Goal: Task Accomplishment & Management: Use online tool/utility

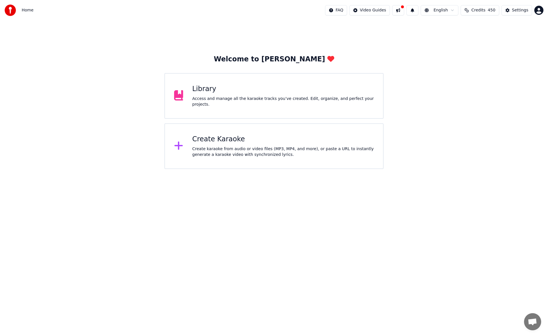
click at [246, 98] on div "Library Access and manage all the karaoke tracks you’ve created. Edit, organize…" at bounding box center [283, 96] width 182 height 23
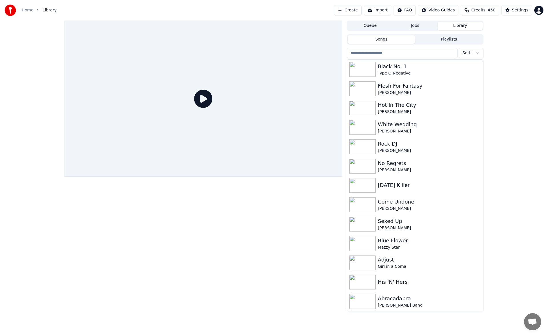
click at [361, 11] on button "Create" at bounding box center [348, 10] width 28 height 10
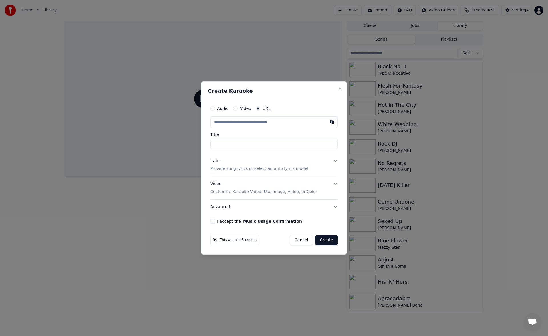
type input "**********"
click at [335, 163] on button "Lyrics Provide song lyrics or select an auto lyrics model" at bounding box center [273, 165] width 127 height 23
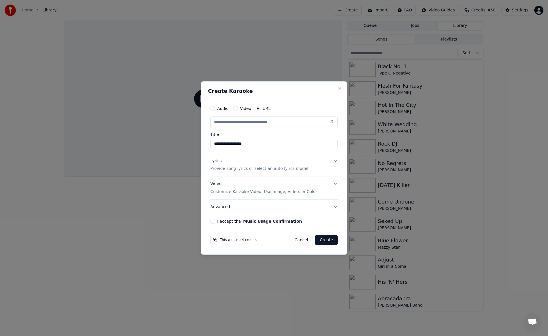
scroll to position [0, 0]
type input "**********"
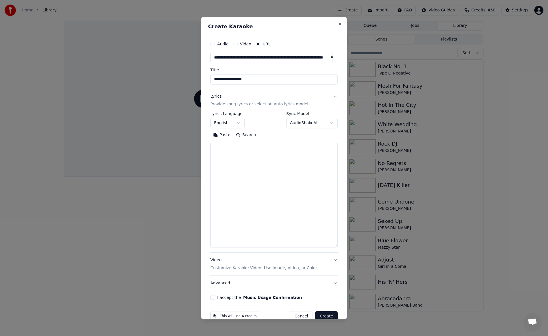
drag, startPoint x: 336, startPoint y: 197, endPoint x: 344, endPoint y: 247, distance: 50.6
click at [344, 247] on div "**********" at bounding box center [274, 168] width 146 height 302
click at [277, 165] on textarea at bounding box center [273, 195] width 127 height 106
paste textarea "**********"
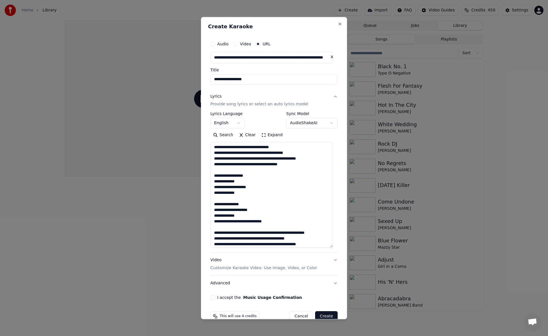
click at [230, 170] on textarea at bounding box center [271, 195] width 122 height 106
click at [227, 198] on textarea at bounding box center [271, 195] width 122 height 106
click at [228, 226] on textarea at bounding box center [271, 195] width 122 height 106
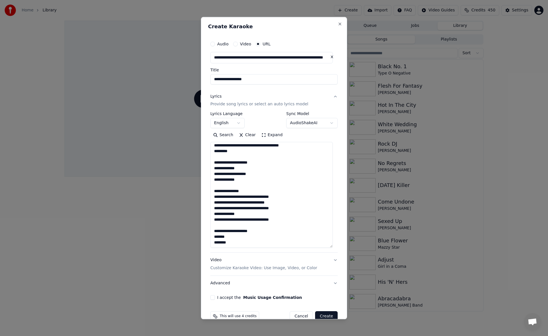
scroll to position [12, 0]
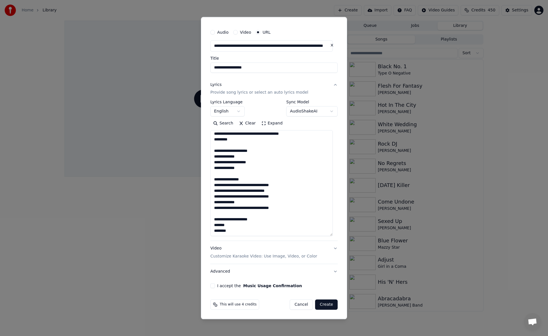
type textarea "**********"
click at [213, 286] on button "I accept the Music Usage Confirmation" at bounding box center [212, 286] width 5 height 5
click at [323, 303] on button "Create" at bounding box center [326, 305] width 23 height 10
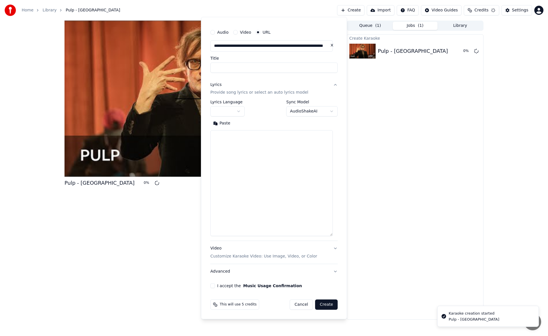
scroll to position [0, 0]
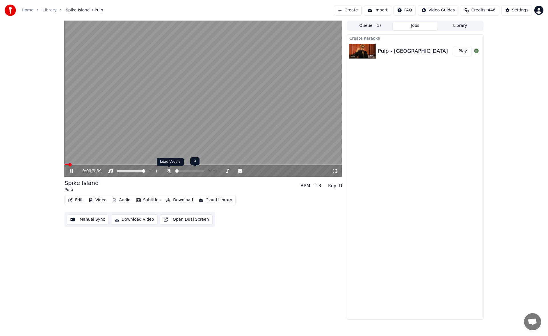
click at [166, 171] on icon at bounding box center [169, 171] width 6 height 5
click at [90, 220] on button "Manual Sync" at bounding box center [88, 219] width 42 height 10
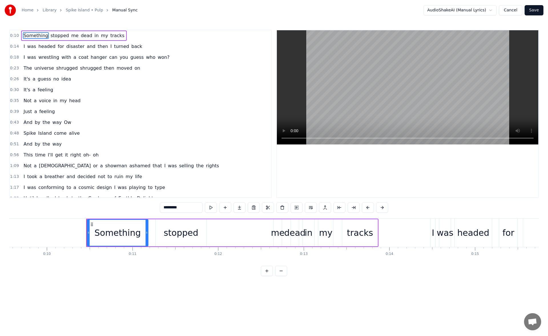
scroll to position [0, 867]
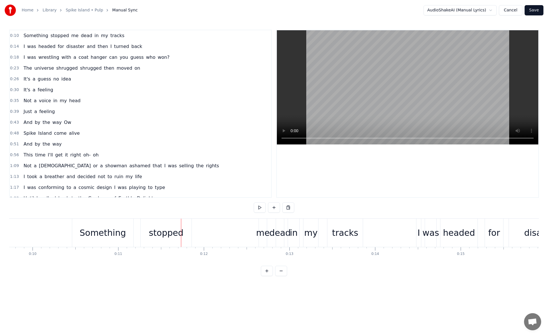
scroll to position [0, 788]
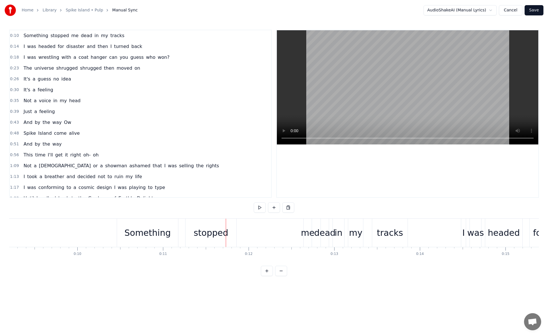
click at [125, 230] on div "Something" at bounding box center [147, 233] width 61 height 28
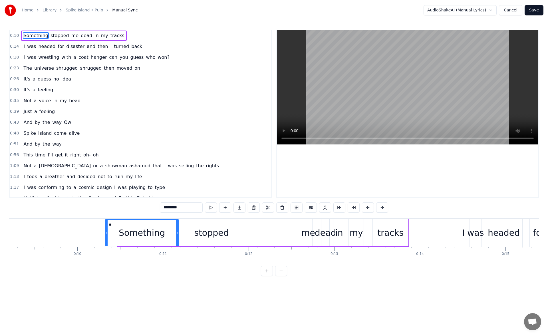
drag, startPoint x: 119, startPoint y: 232, endPoint x: 107, endPoint y: 231, distance: 12.6
click at [107, 231] on icon at bounding box center [106, 232] width 2 height 5
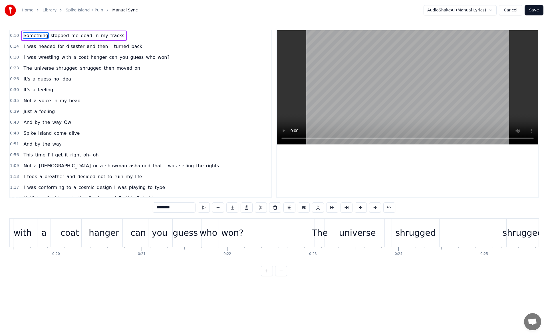
scroll to position [0, 1801]
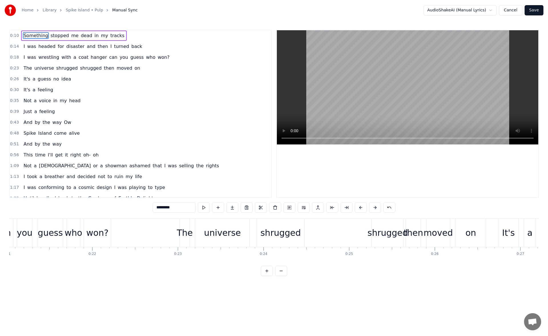
click at [384, 225] on div "shrugged" at bounding box center [388, 233] width 32 height 28
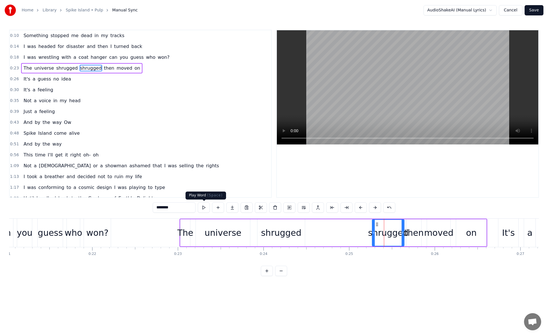
click at [207, 207] on button at bounding box center [204, 207] width 12 height 10
drag, startPoint x: 373, startPoint y: 234, endPoint x: 360, endPoint y: 233, distance: 12.9
click at [360, 233] on icon at bounding box center [361, 232] width 2 height 5
click at [200, 207] on button at bounding box center [204, 207] width 12 height 10
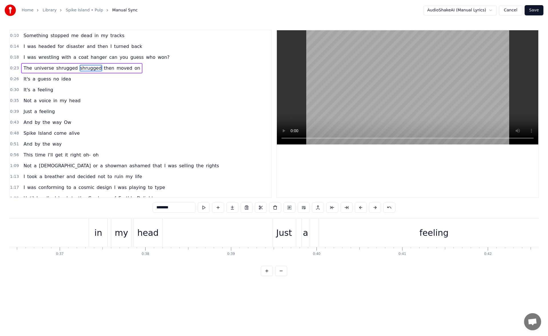
scroll to position [0, 3287]
click at [110, 242] on div "Just" at bounding box center [115, 233] width 23 height 28
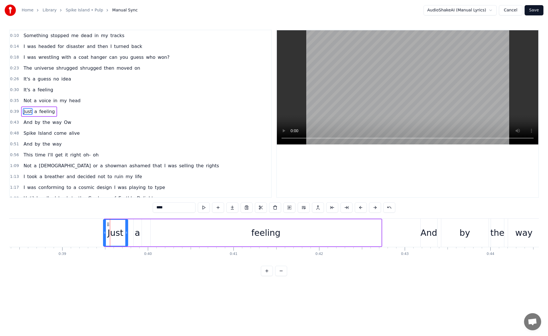
click at [104, 235] on div at bounding box center [105, 233] width 2 height 26
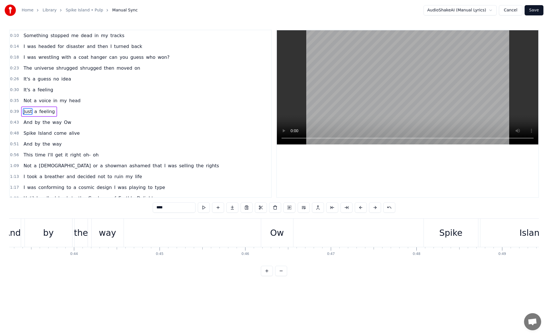
scroll to position [0, 3839]
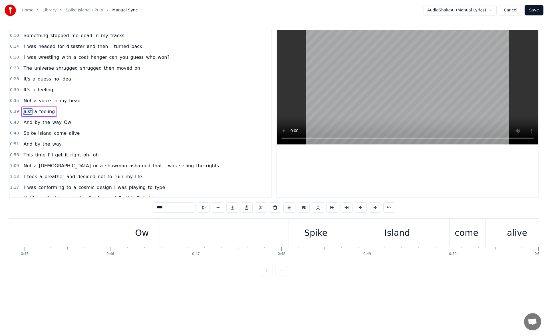
click at [297, 231] on div "Spike" at bounding box center [316, 233] width 54 height 28
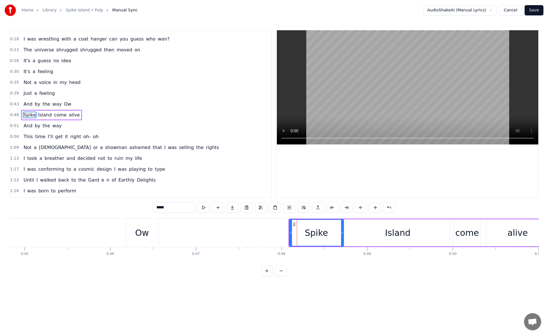
scroll to position [19, 0]
click at [206, 208] on button at bounding box center [204, 207] width 12 height 10
drag, startPoint x: 290, startPoint y: 233, endPoint x: 280, endPoint y: 233, distance: 10.3
click at [280, 233] on icon at bounding box center [280, 232] width 2 height 5
click at [203, 206] on button at bounding box center [204, 207] width 12 height 10
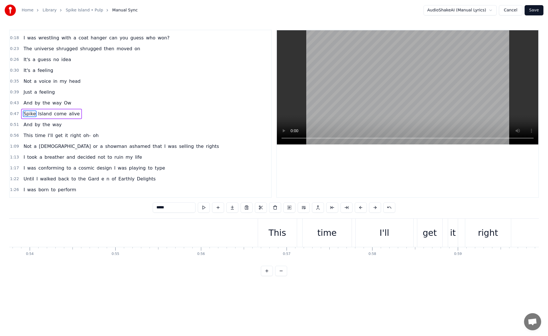
scroll to position [0, 4616]
click at [262, 236] on div "This" at bounding box center [266, 232] width 17 height 13
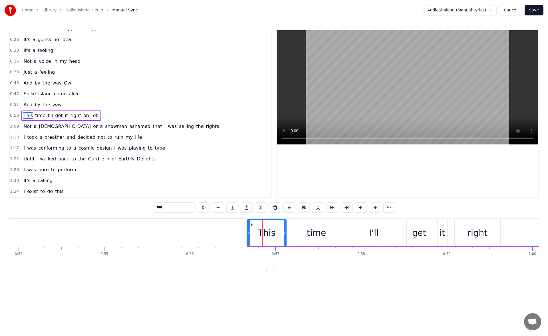
scroll to position [41, 0]
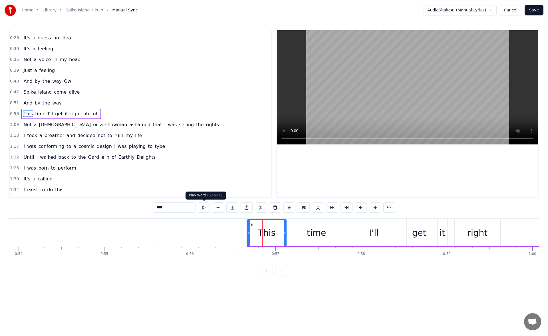
click at [205, 208] on button at bounding box center [204, 207] width 12 height 10
drag, startPoint x: 248, startPoint y: 234, endPoint x: 229, endPoint y: 232, distance: 18.7
click at [230, 232] on icon at bounding box center [231, 232] width 2 height 5
click at [202, 209] on button at bounding box center [204, 207] width 12 height 10
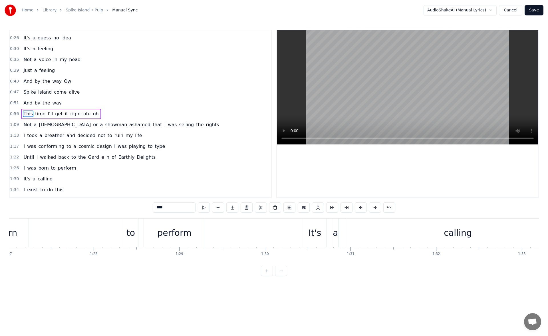
scroll to position [0, 7621]
click at [149, 228] on div "It's" at bounding box center [146, 232] width 13 height 13
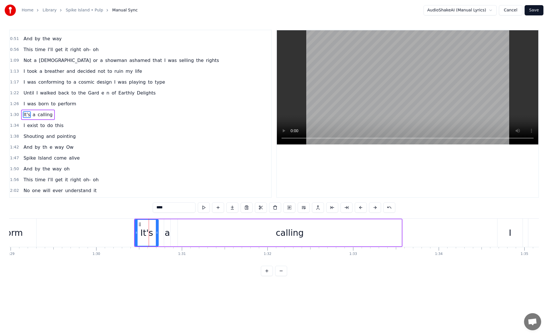
scroll to position [106, 0]
click at [136, 232] on icon at bounding box center [135, 232] width 2 height 5
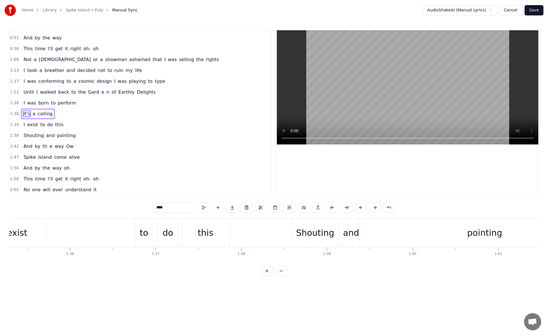
scroll to position [0, 8173]
click at [293, 233] on div "Shouting" at bounding box center [303, 232] width 38 height 13
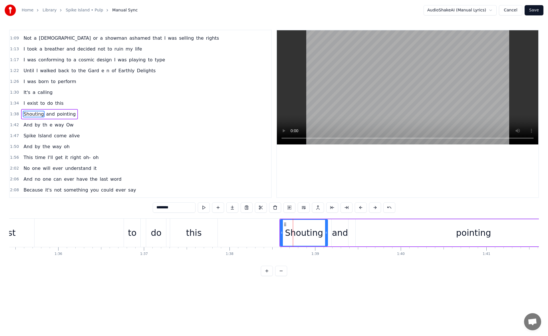
scroll to position [128, 0]
click at [207, 209] on button at bounding box center [204, 207] width 12 height 10
drag, startPoint x: 281, startPoint y: 233, endPoint x: 268, endPoint y: 232, distance: 13.5
click at [268, 232] on icon at bounding box center [269, 232] width 2 height 5
click at [204, 208] on button at bounding box center [204, 207] width 12 height 10
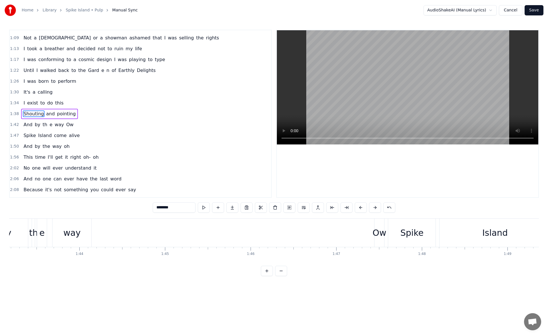
scroll to position [0, 8938]
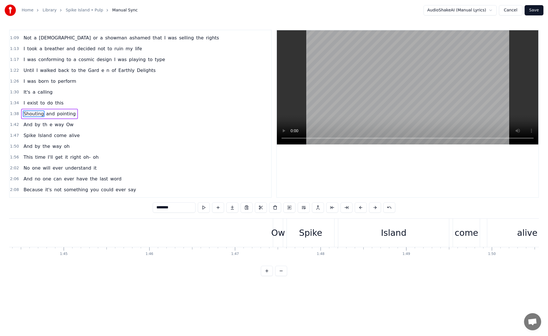
click at [275, 234] on div "Ow" at bounding box center [278, 232] width 14 height 13
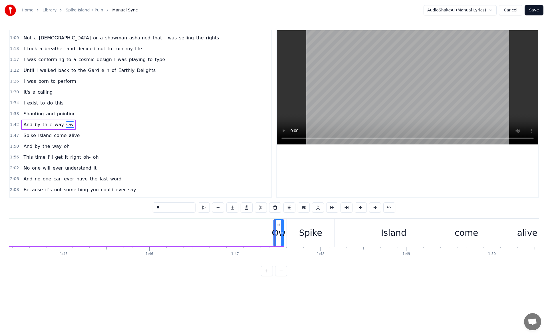
scroll to position [139, 0]
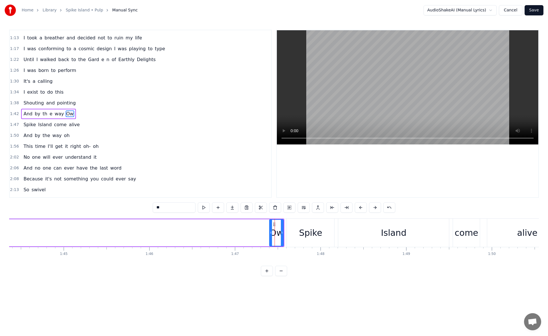
drag, startPoint x: 274, startPoint y: 235, endPoint x: 269, endPoint y: 234, distance: 5.5
click at [270, 234] on icon at bounding box center [271, 232] width 2 height 5
click at [206, 208] on button at bounding box center [204, 207] width 12 height 10
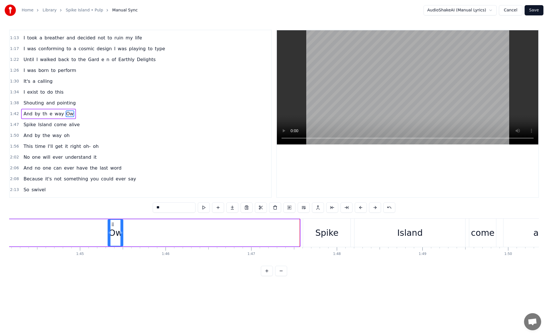
scroll to position [0, 8922]
drag, startPoint x: 272, startPoint y: 224, endPoint x: 129, endPoint y: 236, distance: 144.1
click at [129, 236] on div "Ow" at bounding box center [132, 233] width 15 height 26
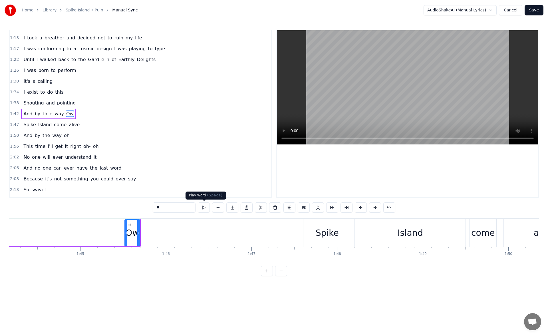
click at [200, 209] on button at bounding box center [204, 207] width 12 height 10
drag, startPoint x: 142, startPoint y: 235, endPoint x: 166, endPoint y: 235, distance: 23.7
click at [161, 235] on icon at bounding box center [160, 232] width 2 height 5
click at [207, 208] on button at bounding box center [204, 207] width 12 height 10
click at [317, 235] on div "Spike" at bounding box center [326, 233] width 47 height 28
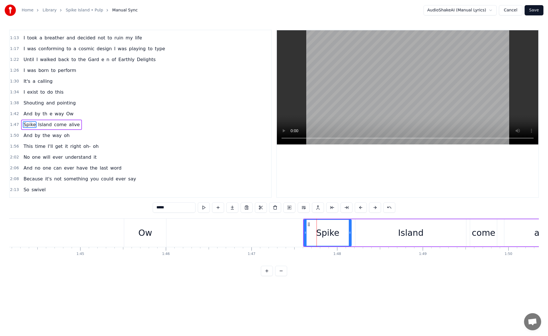
scroll to position [150, 0]
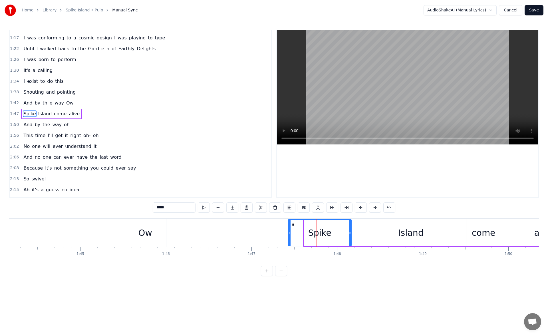
drag, startPoint x: 305, startPoint y: 234, endPoint x: 288, endPoint y: 233, distance: 17.1
click at [288, 233] on icon at bounding box center [289, 232] width 2 height 5
click at [204, 206] on button at bounding box center [204, 207] width 12 height 10
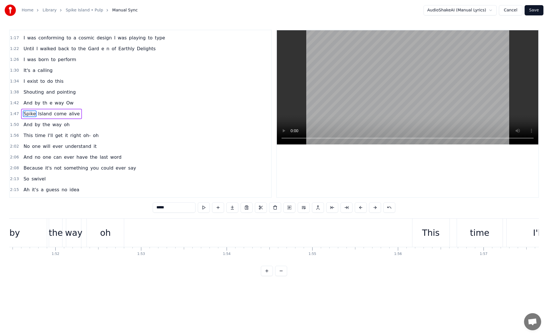
scroll to position [0, 9591]
click at [385, 230] on div "This" at bounding box center [385, 232] width 17 height 13
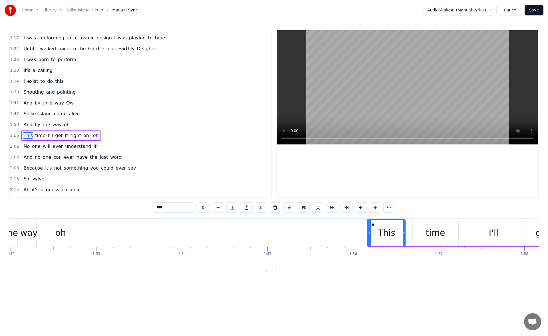
scroll to position [171, 0]
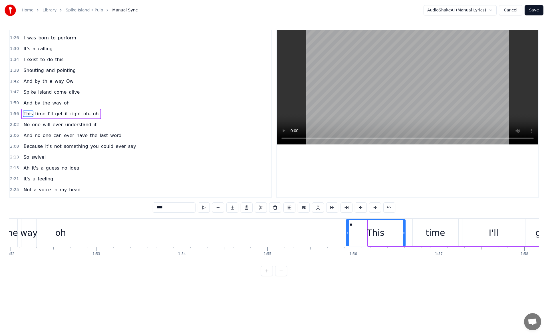
drag, startPoint x: 369, startPoint y: 234, endPoint x: 347, endPoint y: 233, distance: 22.0
click at [347, 233] on icon at bounding box center [348, 232] width 2 height 5
click at [204, 207] on button at bounding box center [204, 207] width 12 height 10
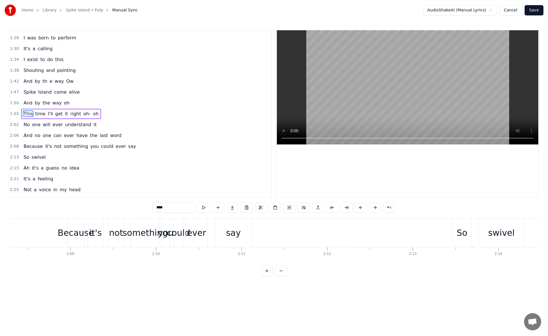
scroll to position [0, 11111]
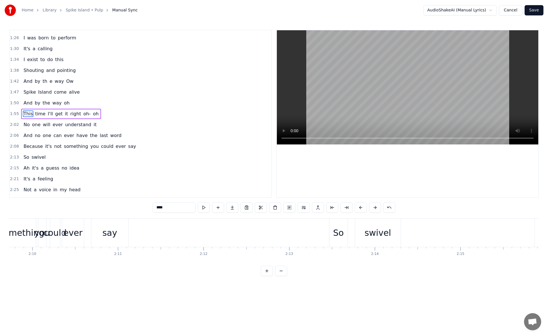
click at [337, 231] on div "So" at bounding box center [338, 232] width 11 height 13
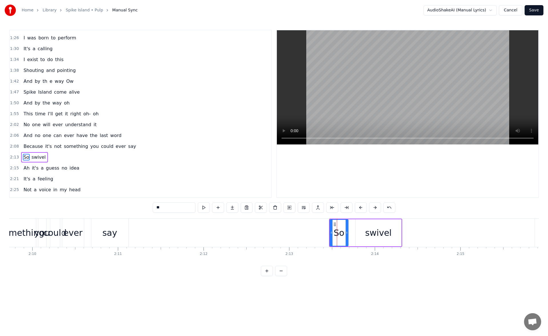
scroll to position [215, 0]
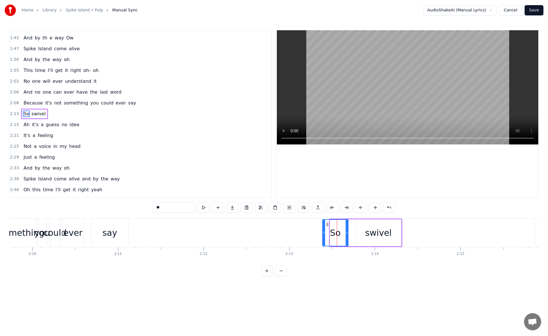
drag, startPoint x: 331, startPoint y: 232, endPoint x: 324, endPoint y: 232, distance: 7.4
click at [324, 232] on icon at bounding box center [324, 232] width 2 height 5
click at [205, 208] on button at bounding box center [204, 207] width 12 height 10
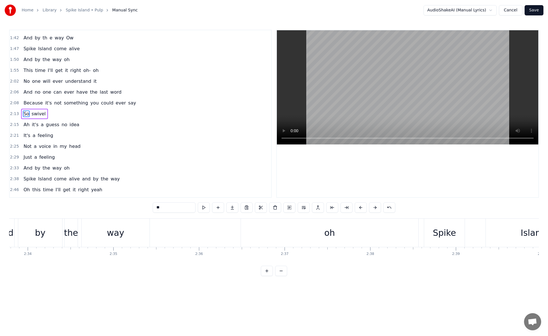
scroll to position [0, 13182]
click at [276, 235] on div "oh" at bounding box center [319, 233] width 178 height 28
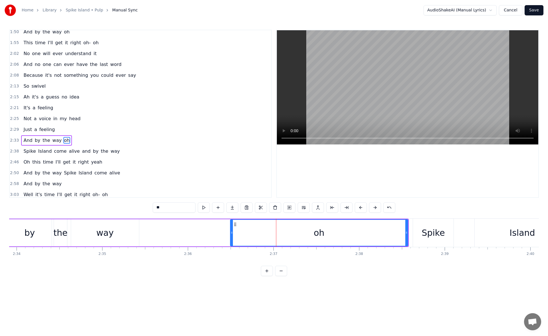
scroll to position [269, 0]
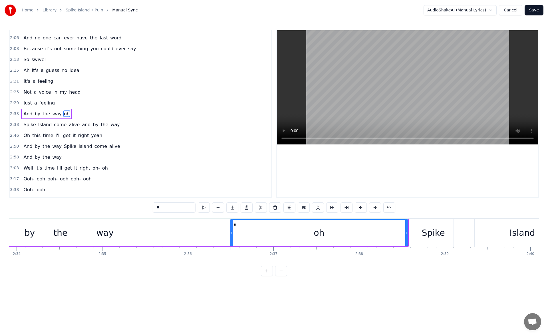
click at [204, 207] on button at bounding box center [204, 207] width 12 height 10
click at [104, 232] on div "way" at bounding box center [104, 232] width 17 height 13
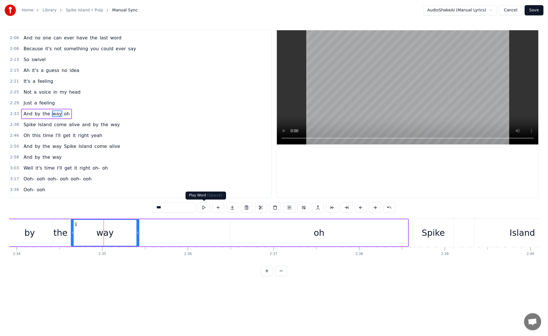
click at [207, 211] on button at bounding box center [204, 207] width 12 height 10
click at [264, 232] on div "oh" at bounding box center [319, 232] width 178 height 27
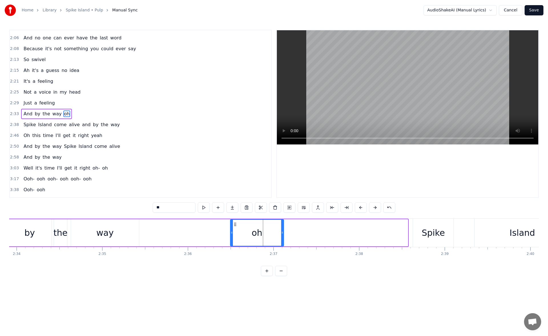
drag, startPoint x: 407, startPoint y: 236, endPoint x: 283, endPoint y: 240, distance: 124.3
click at [283, 240] on div at bounding box center [282, 233] width 2 height 26
click at [204, 206] on button at bounding box center [204, 207] width 12 height 10
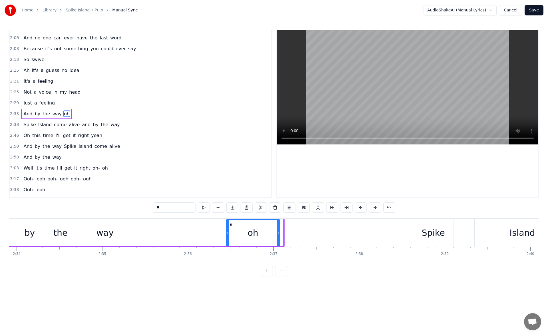
drag, startPoint x: 235, startPoint y: 224, endPoint x: 230, endPoint y: 224, distance: 4.9
click at [230, 224] on icon at bounding box center [231, 224] width 5 height 5
click at [204, 206] on button at bounding box center [204, 207] width 12 height 10
click at [418, 233] on div "Spike" at bounding box center [433, 233] width 41 height 28
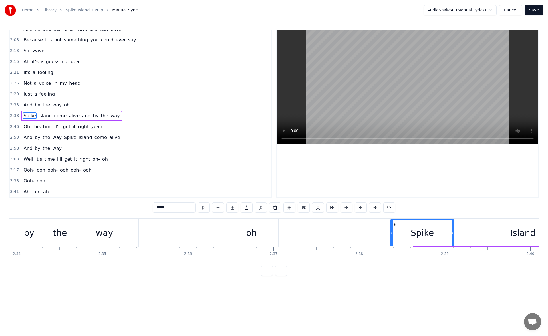
drag, startPoint x: 411, startPoint y: 233, endPoint x: 393, endPoint y: 234, distance: 18.3
click at [393, 234] on icon at bounding box center [392, 232] width 2 height 5
click at [207, 206] on button at bounding box center [204, 207] width 12 height 10
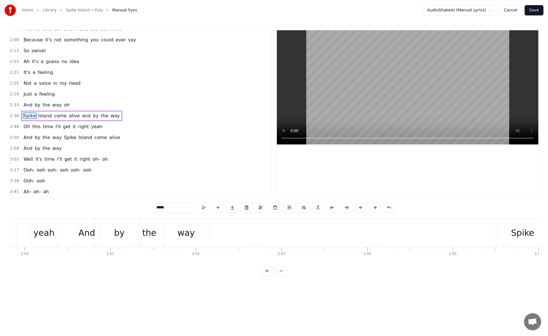
scroll to position [0, 14589]
click at [459, 231] on div "Spike" at bounding box center [478, 233] width 53 height 28
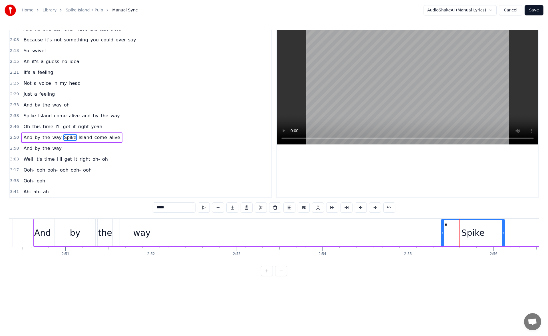
drag, startPoint x: 455, startPoint y: 232, endPoint x: 442, endPoint y: 232, distance: 12.6
click at [442, 232] on icon at bounding box center [443, 232] width 2 height 5
click at [205, 205] on button at bounding box center [204, 207] width 12 height 10
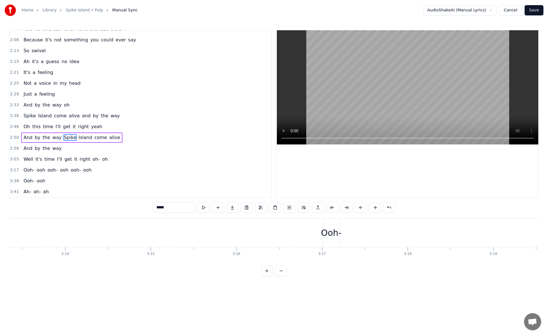
scroll to position [0, 16593]
click at [297, 226] on div "Ooh-" at bounding box center [297, 232] width 21 height 13
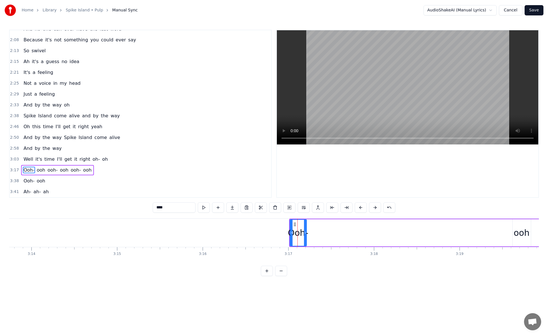
click at [204, 206] on button at bounding box center [204, 207] width 12 height 10
drag, startPoint x: 291, startPoint y: 234, endPoint x: 283, endPoint y: 233, distance: 8.6
click at [283, 233] on icon at bounding box center [284, 232] width 2 height 5
click at [204, 206] on button at bounding box center [204, 207] width 12 height 10
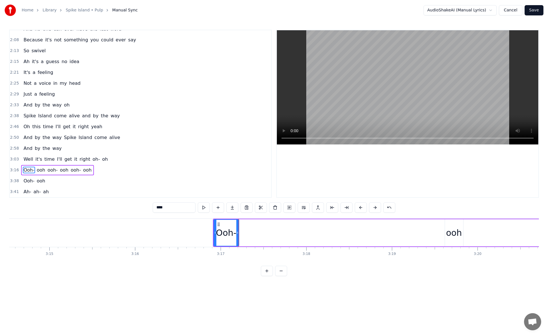
scroll to position [0, 16785]
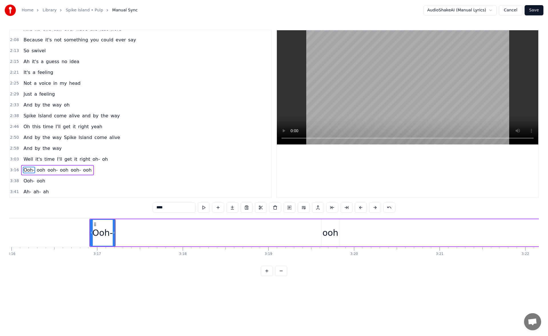
click at [330, 231] on div "ooh" at bounding box center [331, 232] width 16 height 13
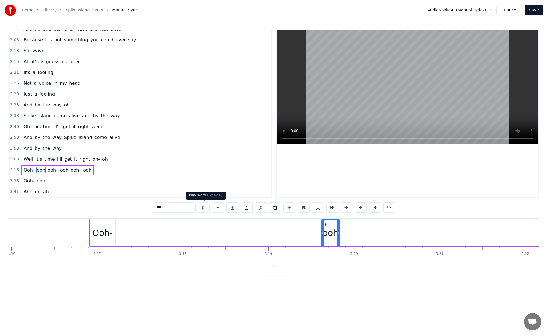
click at [203, 205] on button at bounding box center [204, 207] width 12 height 10
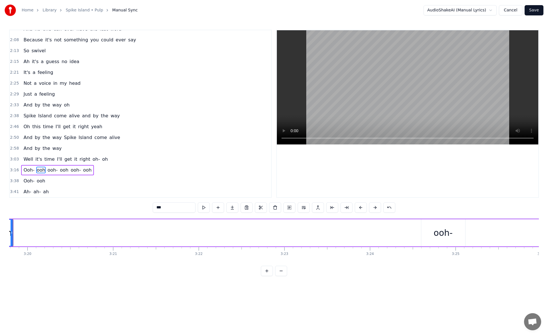
scroll to position [0, 17145]
click at [416, 233] on div "ooh-" at bounding box center [409, 232] width 19 height 13
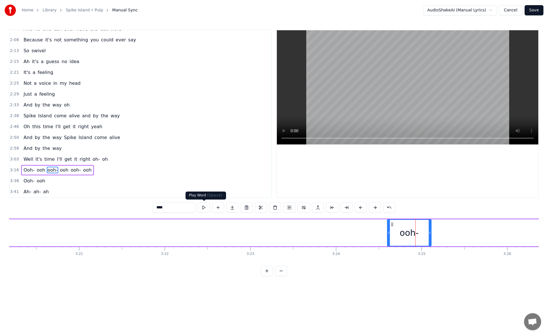
click at [203, 204] on button at bounding box center [204, 207] width 12 height 10
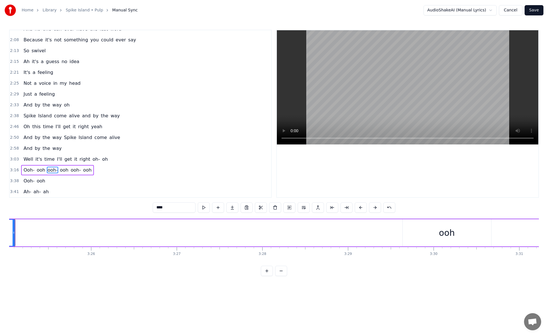
scroll to position [0, 17584]
click at [424, 236] on div "ooh" at bounding box center [425, 232] width 16 height 13
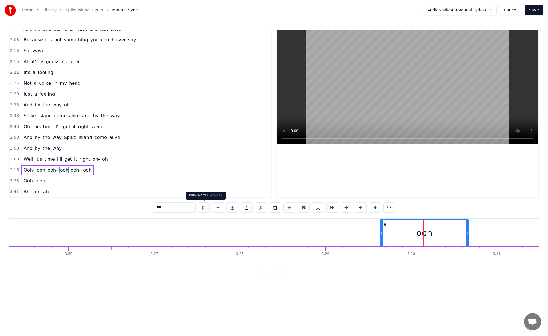
click at [205, 209] on button at bounding box center [204, 207] width 12 height 10
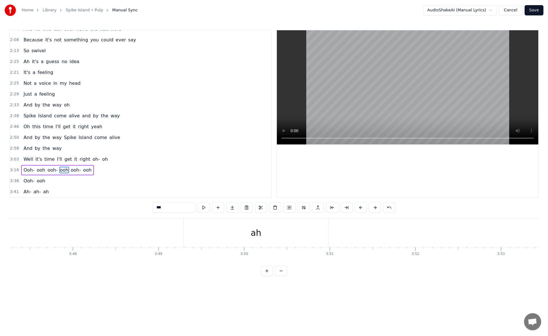
scroll to position [0, 19441]
click at [248, 224] on div "ah" at bounding box center [278, 233] width 145 height 28
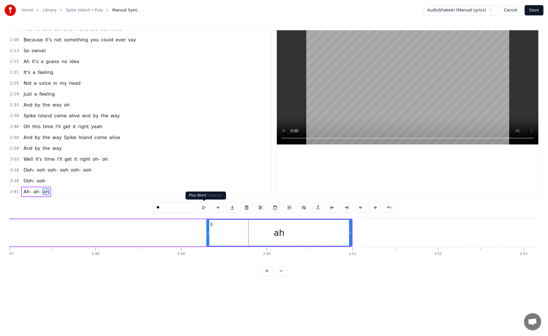
click at [208, 208] on button at bounding box center [204, 207] width 12 height 10
drag, startPoint x: 513, startPoint y: 266, endPoint x: 506, endPoint y: 266, distance: 6.6
click at [506, 266] on div "0:10 Something stopped me dead in my tracks 0:14 I was headed for disaster and …" at bounding box center [274, 153] width 530 height 246
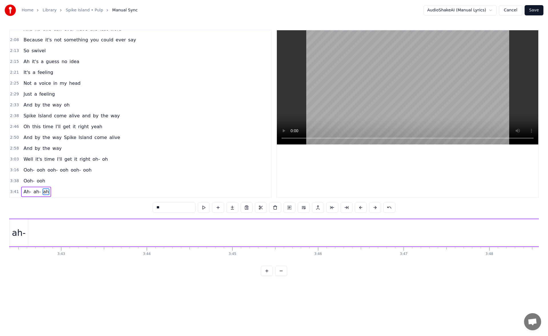
scroll to position [0, 18822]
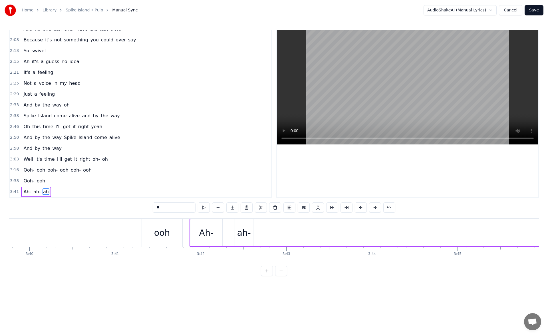
click at [208, 228] on div "Ah-" at bounding box center [206, 232] width 14 height 13
click at [206, 208] on button at bounding box center [204, 207] width 12 height 10
click at [164, 226] on div "ooh" at bounding box center [162, 233] width 41 height 28
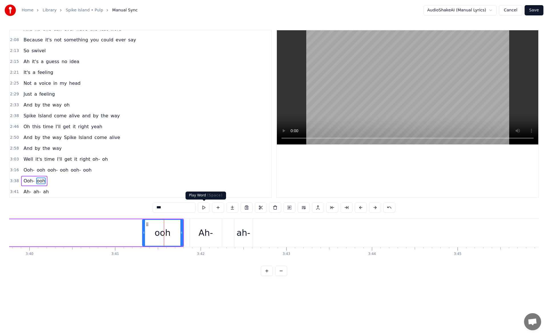
click at [202, 207] on button at bounding box center [204, 207] width 12 height 10
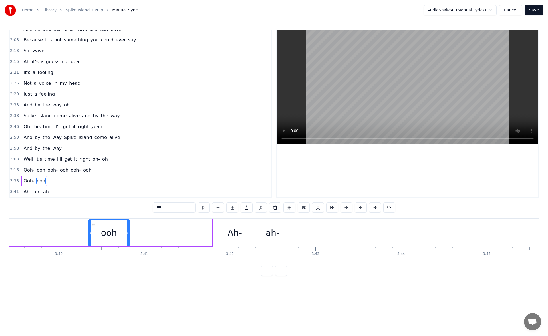
drag, startPoint x: 148, startPoint y: 224, endPoint x: 88, endPoint y: 226, distance: 59.4
click at [91, 226] on icon at bounding box center [93, 224] width 5 height 5
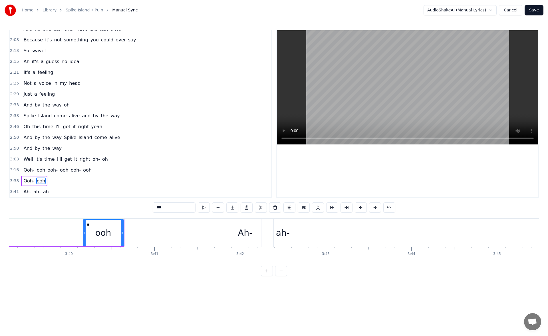
click at [248, 234] on div "Ah-" at bounding box center [245, 232] width 14 height 13
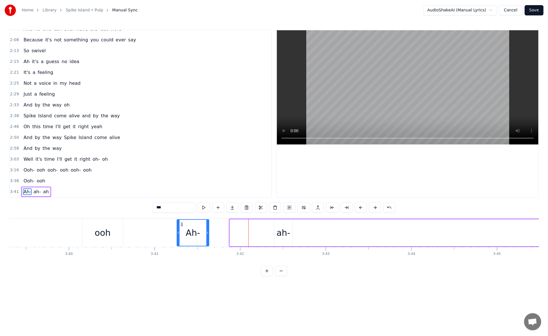
drag, startPoint x: 233, startPoint y: 222, endPoint x: 181, endPoint y: 225, distance: 52.0
click at [181, 225] on icon at bounding box center [182, 224] width 5 height 5
click at [206, 208] on button at bounding box center [204, 207] width 12 height 10
click at [279, 225] on div "ah-" at bounding box center [283, 232] width 18 height 27
drag, startPoint x: 279, startPoint y: 224, endPoint x: 228, endPoint y: 228, distance: 51.0
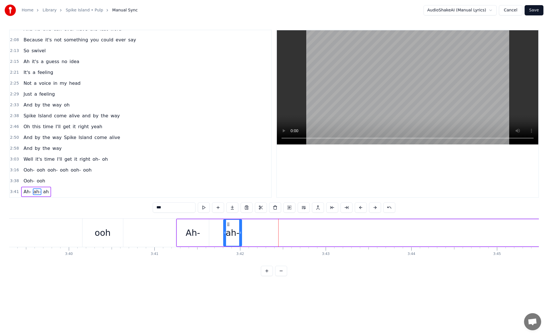
click at [228, 228] on div "ah-" at bounding box center [233, 233] width 18 height 26
click at [206, 206] on button at bounding box center [204, 207] width 12 height 10
drag, startPoint x: 240, startPoint y: 234, endPoint x: 245, endPoint y: 235, distance: 5.1
click at [245, 235] on icon at bounding box center [245, 232] width 2 height 5
click at [203, 233] on div "Ah-" at bounding box center [193, 232] width 32 height 27
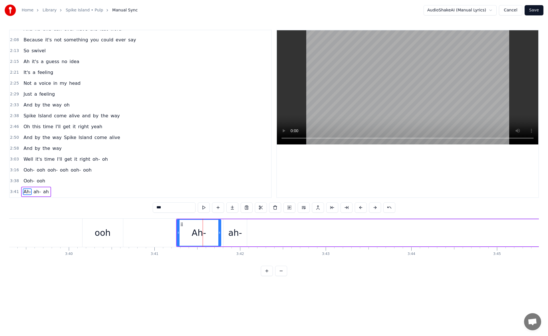
drag, startPoint x: 208, startPoint y: 234, endPoint x: 221, endPoint y: 234, distance: 12.8
click at [221, 234] on icon at bounding box center [219, 232] width 2 height 5
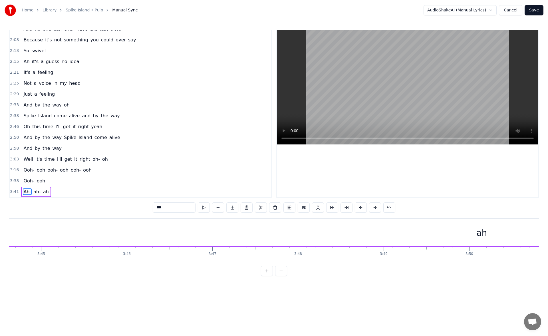
scroll to position [0, 19295]
click at [447, 233] on div "ah" at bounding box center [425, 232] width 145 height 27
type input "**"
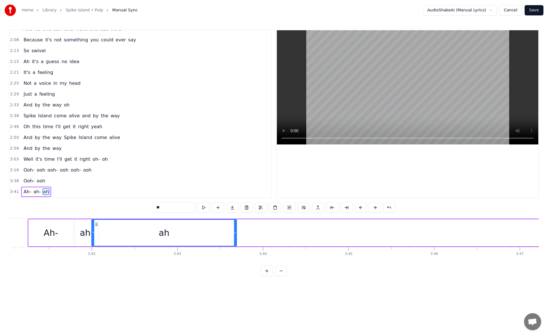
scroll to position [0, 18929]
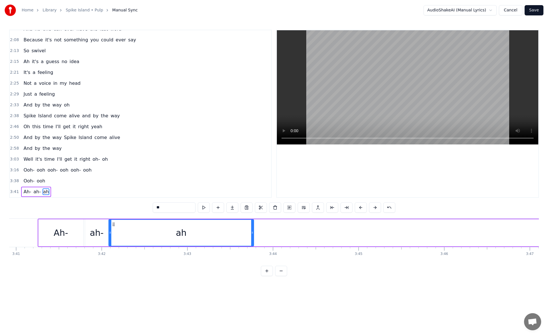
drag, startPoint x: 358, startPoint y: 224, endPoint x: 114, endPoint y: 250, distance: 245.2
click at [114, 250] on div "Something stopped me dead in my tracks I was headed for disaster and then I tur…" at bounding box center [274, 239] width 530 height 43
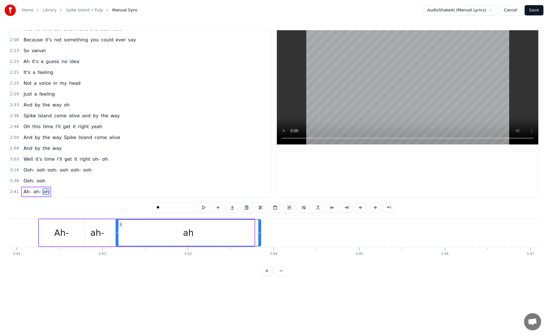
drag, startPoint x: 114, startPoint y: 224, endPoint x: 121, endPoint y: 224, distance: 7.2
click at [121, 224] on icon at bounding box center [120, 224] width 5 height 5
click at [204, 208] on button at bounding box center [204, 207] width 12 height 10
drag, startPoint x: 261, startPoint y: 230, endPoint x: 194, endPoint y: 225, distance: 67.0
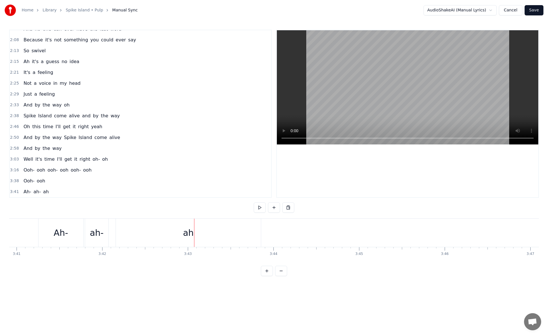
click at [182, 231] on div "ah" at bounding box center [188, 233] width 145 height 28
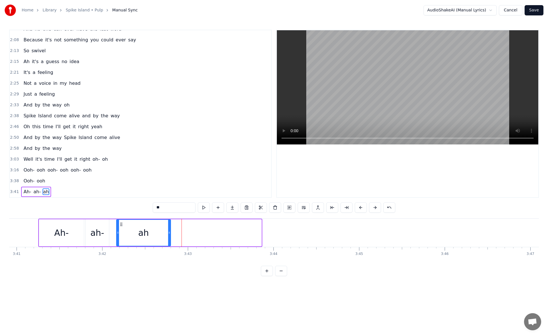
drag, startPoint x: 260, startPoint y: 234, endPoint x: 169, endPoint y: 239, distance: 90.9
click at [169, 239] on div at bounding box center [169, 233] width 2 height 26
click at [202, 207] on button at bounding box center [204, 207] width 12 height 10
click at [206, 206] on button at bounding box center [204, 207] width 12 height 10
click at [101, 230] on div "ah-" at bounding box center [98, 232] width 14 height 13
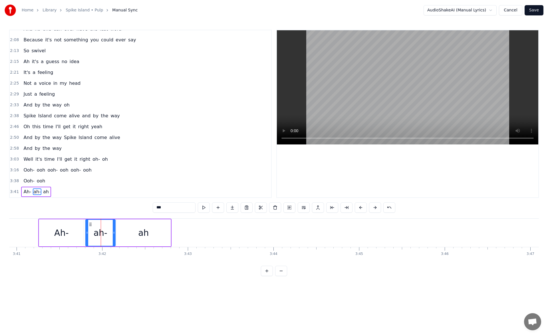
drag, startPoint x: 107, startPoint y: 234, endPoint x: 114, endPoint y: 234, distance: 6.3
click at [114, 234] on icon at bounding box center [114, 232] width 2 height 5
click at [204, 207] on button at bounding box center [204, 207] width 12 height 10
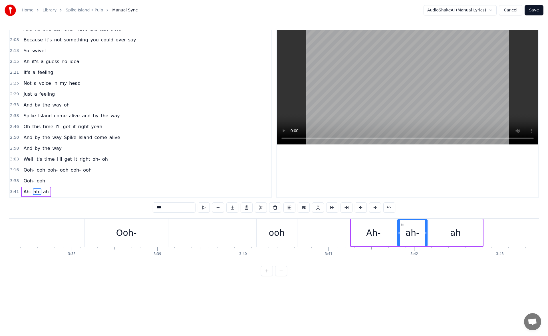
scroll to position [0, 18586]
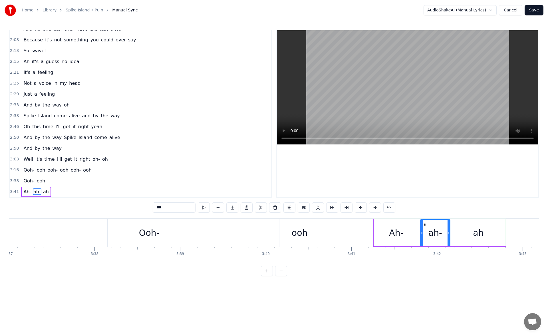
click at [302, 234] on div "ooh" at bounding box center [300, 232] width 16 height 13
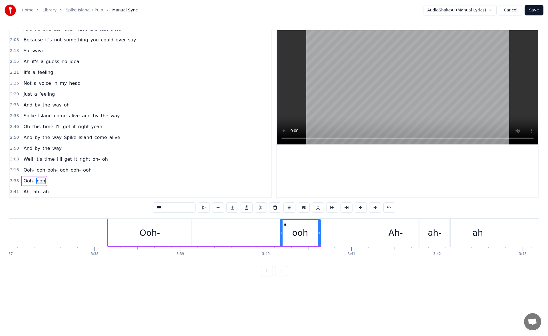
click at [161, 236] on div "Ooh-" at bounding box center [149, 232] width 83 height 27
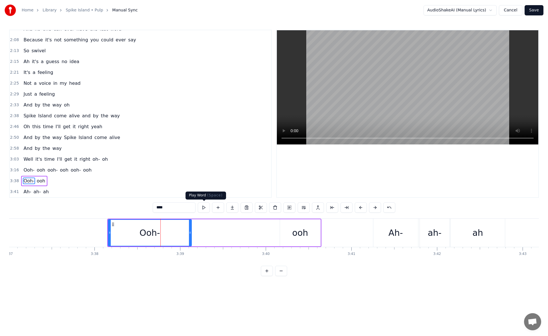
click at [202, 208] on button at bounding box center [204, 207] width 12 height 10
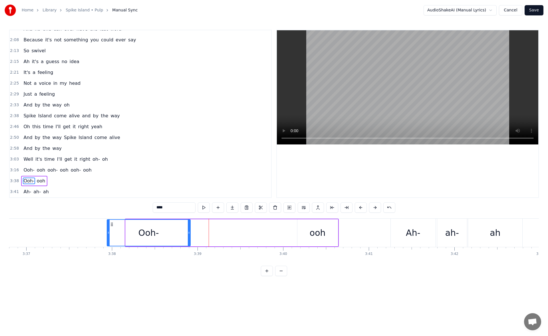
scroll to position [0, 18565]
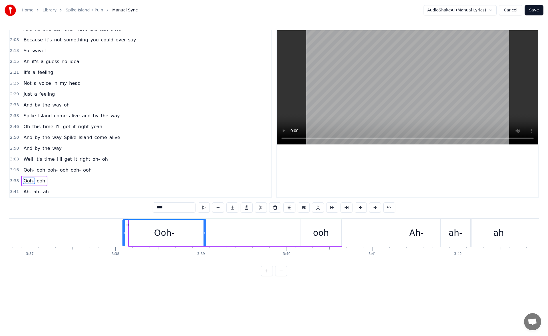
drag, startPoint x: 112, startPoint y: 222, endPoint x: 127, endPoint y: 224, distance: 14.6
click at [127, 224] on icon at bounding box center [127, 224] width 5 height 5
click at [205, 233] on div "Ooh-" at bounding box center [164, 232] width 84 height 27
drag, startPoint x: 205, startPoint y: 233, endPoint x: 161, endPoint y: 231, distance: 43.7
click at [161, 231] on icon at bounding box center [161, 232] width 2 height 5
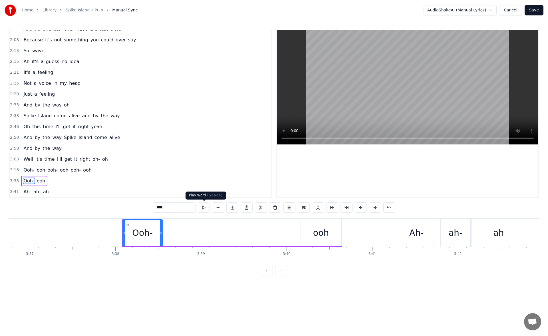
click at [202, 207] on button at bounding box center [204, 207] width 12 height 10
click at [308, 230] on div "ooh" at bounding box center [321, 232] width 41 height 27
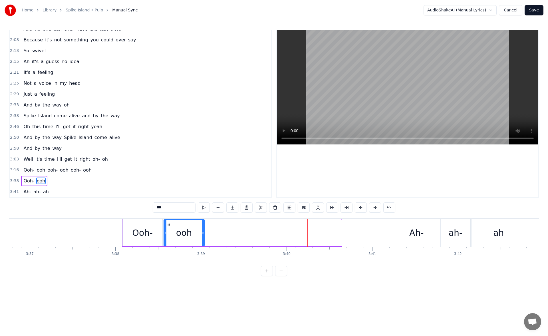
drag, startPoint x: 306, startPoint y: 224, endPoint x: 169, endPoint y: 242, distance: 138.3
click at [169, 242] on div "ooh" at bounding box center [184, 233] width 40 height 26
click at [205, 208] on button at bounding box center [204, 207] width 12 height 10
drag, startPoint x: 202, startPoint y: 234, endPoint x: 218, endPoint y: 234, distance: 15.7
click at [204, 234] on icon at bounding box center [203, 232] width 2 height 5
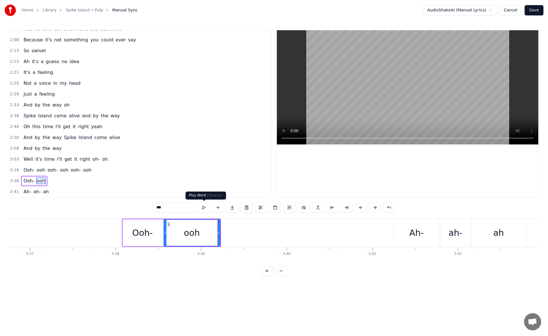
click at [204, 206] on button at bounding box center [204, 207] width 12 height 10
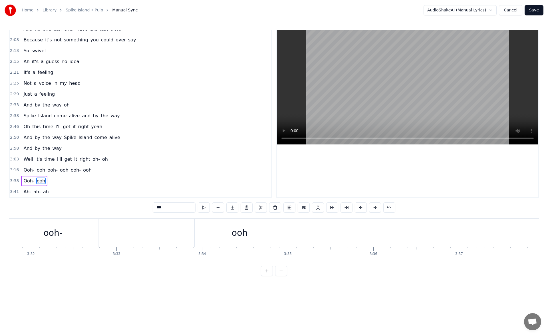
scroll to position [0, 18113]
click at [270, 239] on div "ooh" at bounding box center [262, 233] width 90 height 28
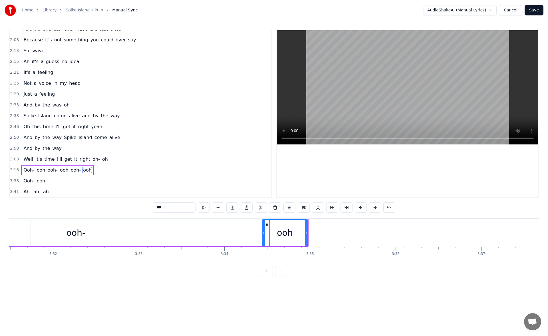
drag, startPoint x: 219, startPoint y: 232, endPoint x: 265, endPoint y: 232, distance: 46.0
click at [264, 232] on circle at bounding box center [263, 232] width 0 height 0
click at [206, 207] on button at bounding box center [204, 207] width 12 height 10
click at [83, 237] on div "ooh-" at bounding box center [75, 232] width 19 height 13
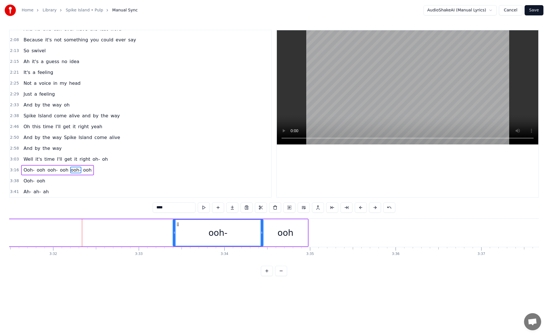
drag, startPoint x: 36, startPoint y: 224, endPoint x: 178, endPoint y: 237, distance: 142.8
click at [178, 237] on div "ooh-" at bounding box center [218, 233] width 90 height 26
drag, startPoint x: 175, startPoint y: 233, endPoint x: 213, endPoint y: 234, distance: 37.7
click at [213, 234] on icon at bounding box center [212, 232] width 2 height 5
click at [204, 207] on button at bounding box center [204, 207] width 12 height 10
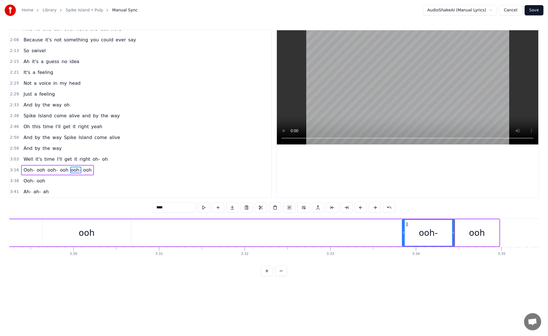
scroll to position [0, 17899]
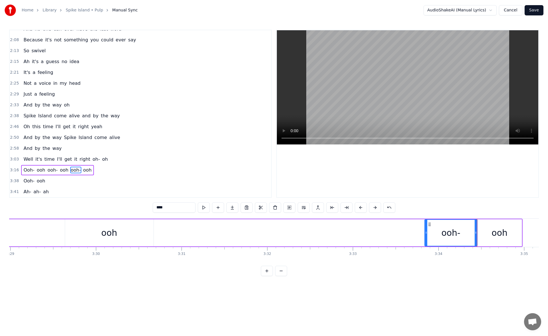
click at [127, 233] on div "ooh" at bounding box center [109, 232] width 89 height 27
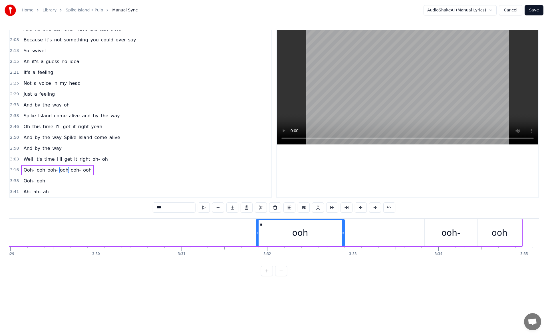
drag, startPoint x: 70, startPoint y: 223, endPoint x: 261, endPoint y: 239, distance: 191.6
click at [261, 239] on div "ooh" at bounding box center [300, 233] width 88 height 26
drag, startPoint x: 256, startPoint y: 233, endPoint x: 292, endPoint y: 234, distance: 35.7
click at [292, 234] on icon at bounding box center [293, 232] width 2 height 5
click at [202, 208] on button at bounding box center [204, 207] width 12 height 10
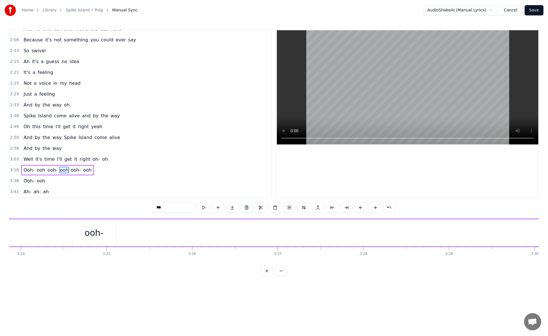
scroll to position [0, 17449]
click at [121, 233] on div "ooh-" at bounding box center [106, 232] width 44 height 27
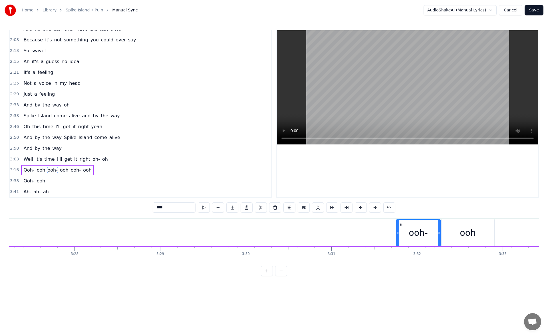
drag, startPoint x: 88, startPoint y: 224, endPoint x: 401, endPoint y: 234, distance: 313.1
click at [401, 234] on div "ooh-" at bounding box center [418, 233] width 43 height 26
drag, startPoint x: 397, startPoint y: 232, endPoint x: 394, endPoint y: 233, distance: 3.2
click at [394, 233] on icon at bounding box center [395, 232] width 2 height 5
click at [203, 207] on button at bounding box center [204, 207] width 12 height 10
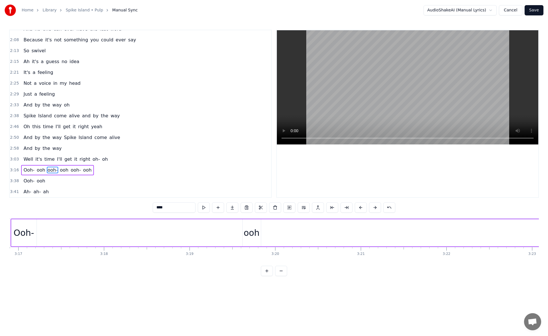
scroll to position [0, 16852]
click at [265, 232] on div "ooh" at bounding box center [263, 232] width 16 height 13
drag, startPoint x: 258, startPoint y: 224, endPoint x: 422, endPoint y: 224, distance: 163.9
click at [422, 224] on icon at bounding box center [422, 224] width 5 height 5
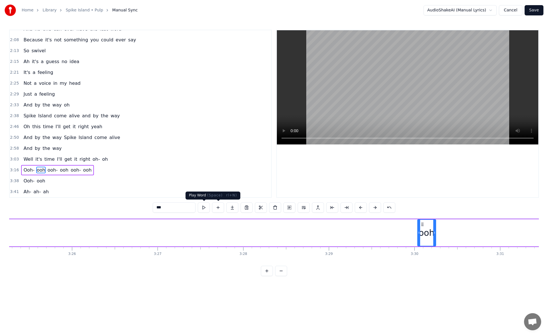
click at [206, 207] on button at bounding box center [204, 207] width 12 height 10
drag, startPoint x: 435, startPoint y: 233, endPoint x: 478, endPoint y: 232, distance: 43.1
click at [477, 232] on icon at bounding box center [476, 232] width 2 height 5
click at [205, 210] on button at bounding box center [204, 207] width 12 height 10
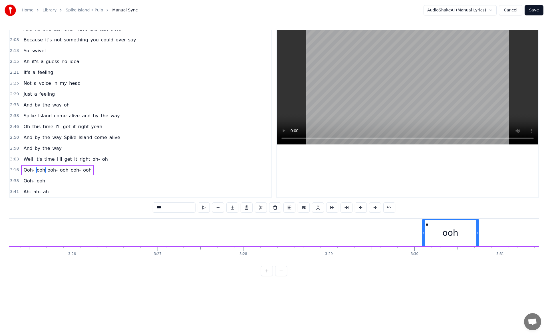
drag, startPoint x: 418, startPoint y: 232, endPoint x: 423, endPoint y: 232, distance: 4.6
click at [423, 232] on icon at bounding box center [424, 232] width 2 height 5
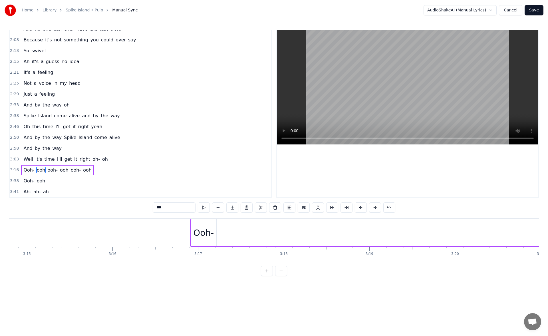
scroll to position [0, 16650]
click at [243, 230] on div "Ooh-" at bounding box center [238, 232] width 21 height 13
type input "****"
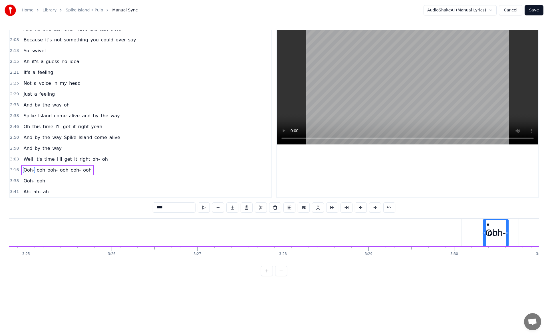
scroll to position [0, 17561]
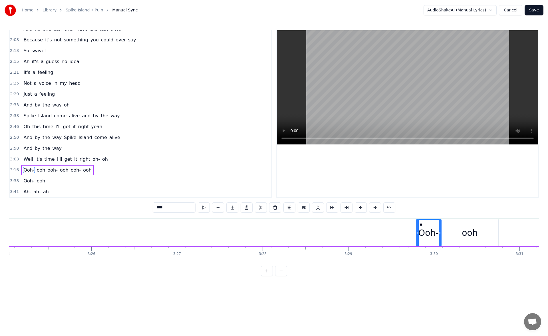
drag, startPoint x: 229, startPoint y: 224, endPoint x: 420, endPoint y: 226, distance: 191.0
click at [420, 226] on icon at bounding box center [421, 224] width 5 height 5
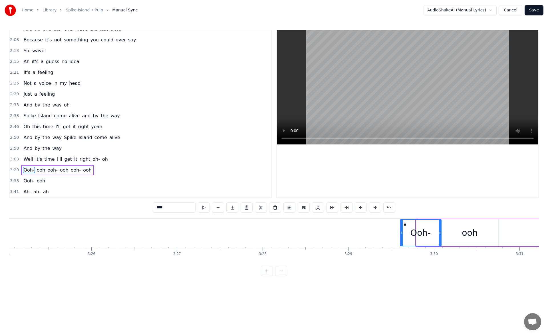
drag, startPoint x: 417, startPoint y: 232, endPoint x: 401, endPoint y: 234, distance: 16.1
click at [401, 234] on icon at bounding box center [402, 232] width 2 height 5
click at [204, 208] on button at bounding box center [204, 207] width 12 height 10
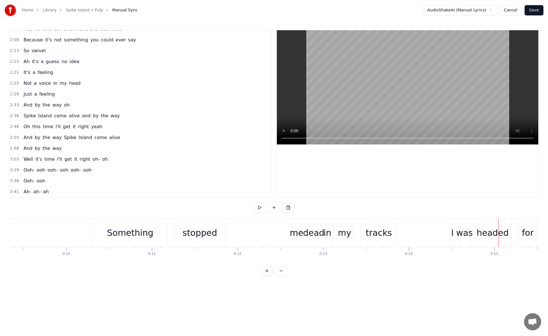
scroll to position [0, 765]
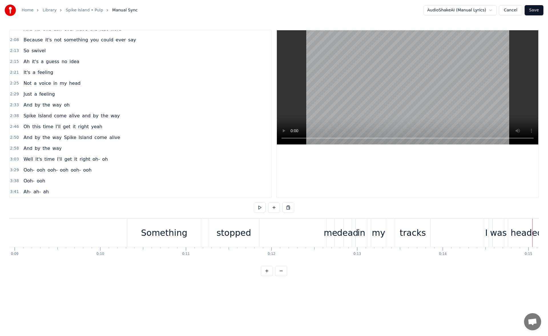
click at [150, 232] on div "Something" at bounding box center [164, 232] width 46 height 13
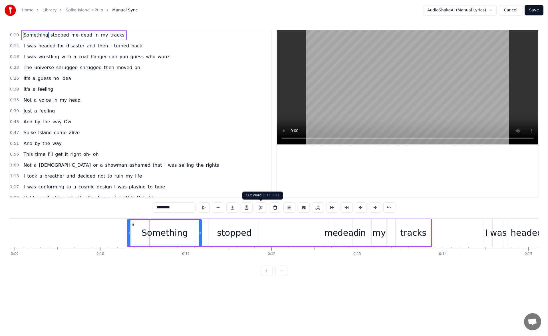
scroll to position [0, 0]
click at [204, 208] on button at bounding box center [204, 207] width 12 height 10
click at [218, 226] on div "stopped" at bounding box center [234, 232] width 51 height 27
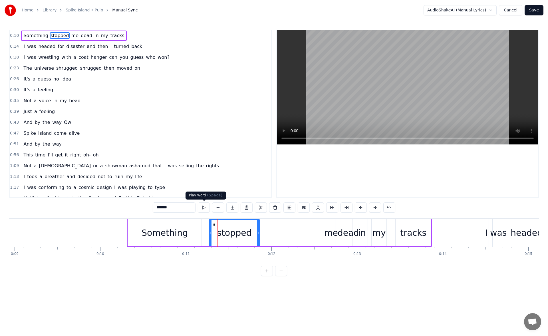
click at [203, 208] on button at bounding box center [204, 207] width 12 height 10
drag, startPoint x: 256, startPoint y: 232, endPoint x: 231, endPoint y: 234, distance: 24.9
click at [231, 234] on icon at bounding box center [231, 232] width 2 height 5
click at [333, 230] on div "me" at bounding box center [331, 232] width 14 height 13
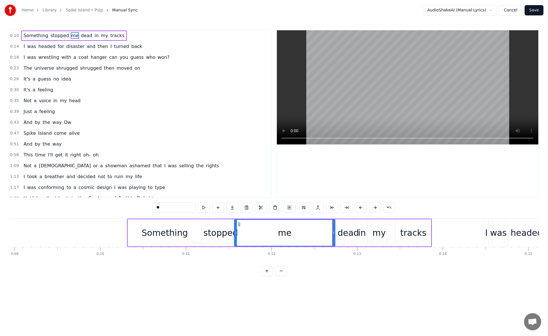
drag, startPoint x: 329, startPoint y: 232, endPoint x: 236, endPoint y: 238, distance: 93.0
click at [236, 238] on div at bounding box center [236, 233] width 2 height 26
drag, startPoint x: 333, startPoint y: 232, endPoint x: 250, endPoint y: 246, distance: 83.9
click at [250, 246] on div "me" at bounding box center [243, 232] width 19 height 27
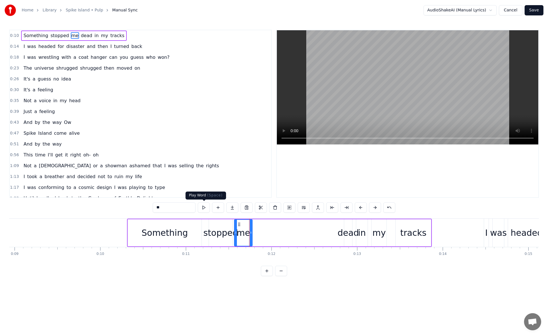
click at [205, 203] on button at bounding box center [204, 207] width 12 height 10
drag, startPoint x: 252, startPoint y: 234, endPoint x: 259, endPoint y: 234, distance: 6.9
click at [256, 234] on icon at bounding box center [255, 232] width 2 height 5
click at [204, 207] on button at bounding box center [204, 207] width 12 height 10
drag, startPoint x: 259, startPoint y: 232, endPoint x: 263, endPoint y: 232, distance: 4.6
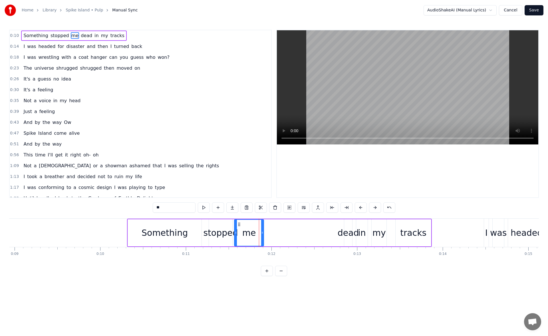
click at [263, 232] on icon at bounding box center [262, 232] width 2 height 5
click at [204, 208] on button at bounding box center [204, 207] width 12 height 10
click at [350, 232] on div "dead" at bounding box center [348, 232] width 21 height 13
drag, startPoint x: 346, startPoint y: 234, endPoint x: 326, endPoint y: 234, distance: 19.7
click at [326, 234] on icon at bounding box center [326, 232] width 2 height 5
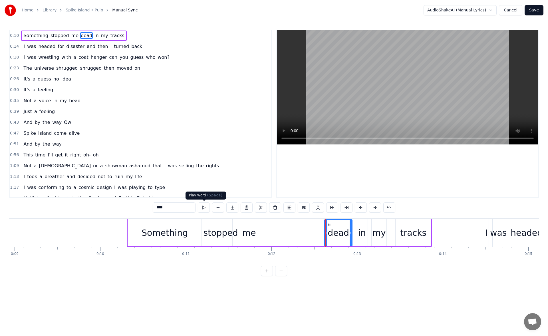
click at [202, 207] on button at bounding box center [204, 207] width 12 height 10
click at [350, 235] on div at bounding box center [350, 233] width 2 height 26
click at [360, 234] on div "in" at bounding box center [362, 232] width 8 height 13
click at [354, 234] on icon at bounding box center [354, 232] width 2 height 5
click at [364, 234] on icon at bounding box center [365, 232] width 2 height 5
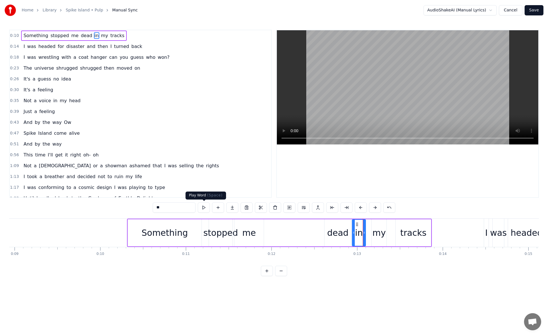
click at [206, 208] on button at bounding box center [204, 207] width 12 height 10
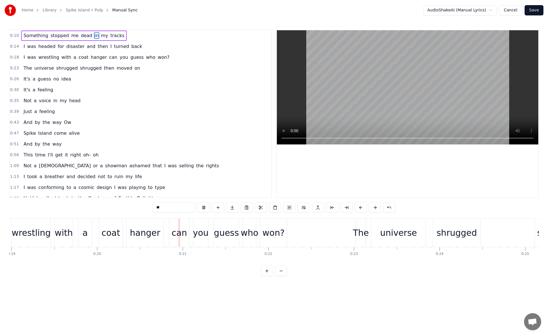
scroll to position [0, 1724]
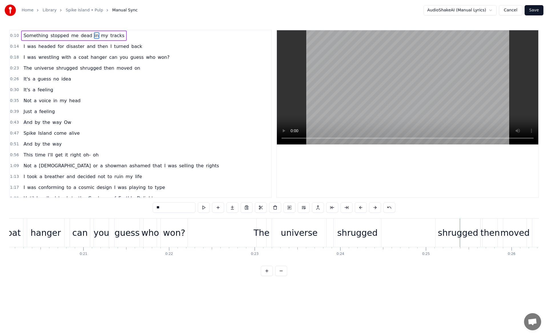
click at [319, 232] on div "universe" at bounding box center [299, 233] width 54 height 28
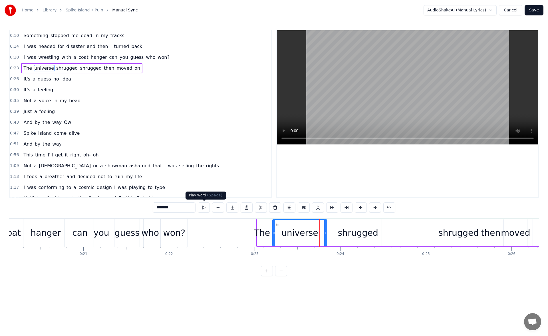
click at [205, 208] on button at bounding box center [204, 207] width 12 height 10
click at [343, 228] on div "shrugged" at bounding box center [358, 232] width 41 height 13
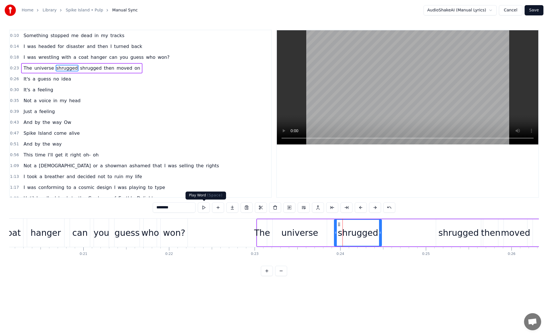
click at [207, 207] on button at bounding box center [204, 207] width 12 height 10
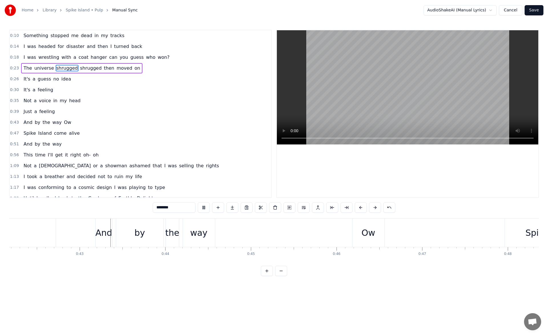
scroll to position [0, 3632]
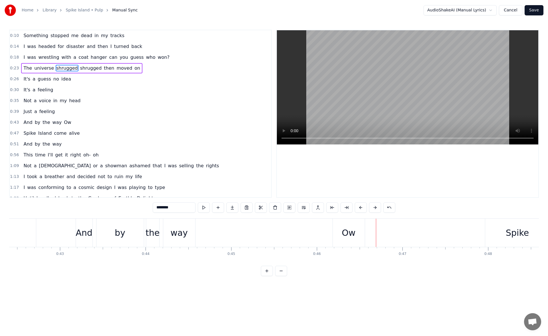
click at [337, 233] on div "Ow" at bounding box center [349, 233] width 32 height 28
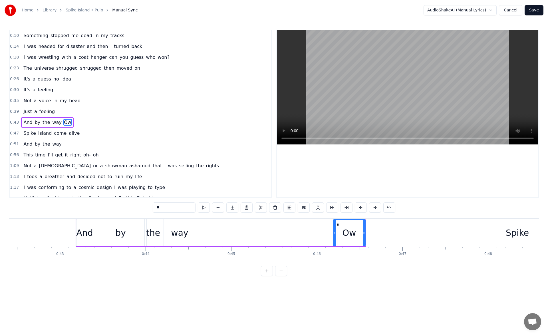
scroll to position [9, 0]
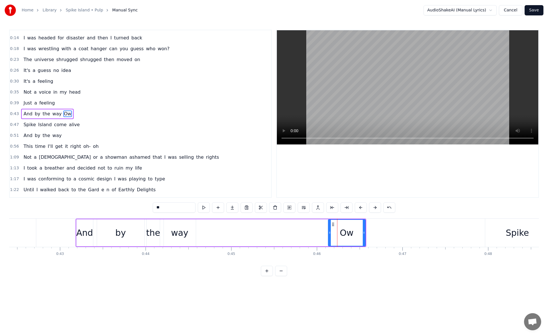
drag, startPoint x: 334, startPoint y: 233, endPoint x: 329, endPoint y: 233, distance: 5.1
click at [329, 233] on icon at bounding box center [330, 232] width 2 height 5
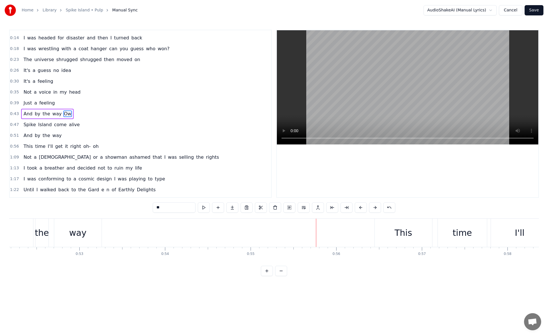
scroll to position [0, 4480]
click at [68, 231] on div "way" at bounding box center [66, 232] width 17 height 13
type input "***"
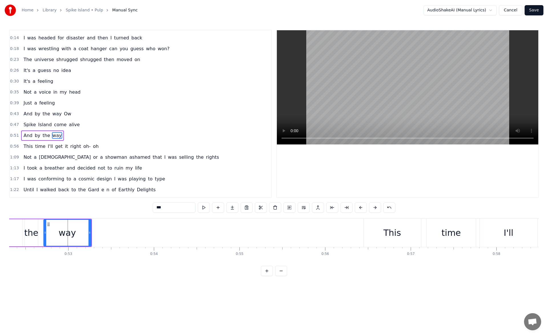
scroll to position [30, 0]
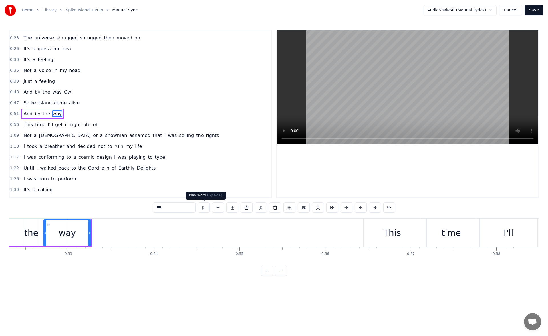
click at [207, 206] on button at bounding box center [204, 207] width 12 height 10
drag, startPoint x: 90, startPoint y: 234, endPoint x: 101, endPoint y: 234, distance: 11.4
click at [101, 234] on icon at bounding box center [101, 232] width 2 height 5
click at [202, 208] on button at bounding box center [204, 207] width 12 height 10
click at [223, 208] on button at bounding box center [218, 207] width 12 height 10
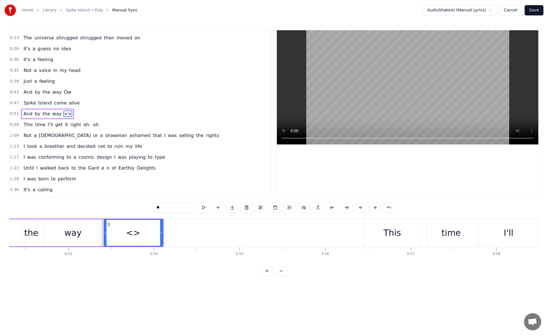
drag, startPoint x: 176, startPoint y: 208, endPoint x: 153, endPoint y: 208, distance: 22.6
click at [153, 208] on input "**" at bounding box center [174, 207] width 43 height 10
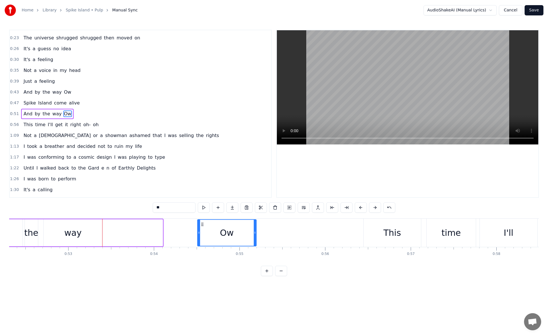
drag, startPoint x: 108, startPoint y: 224, endPoint x: 202, endPoint y: 219, distance: 93.8
click at [202, 219] on div "Ow" at bounding box center [226, 232] width 59 height 27
drag, startPoint x: 255, startPoint y: 232, endPoint x: 227, endPoint y: 230, distance: 28.0
click at [227, 230] on div at bounding box center [227, 233] width 2 height 26
click at [203, 208] on button at bounding box center [204, 207] width 12 height 10
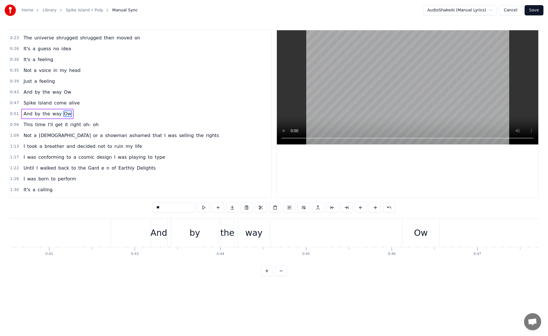
scroll to position [0, 3524]
click at [59, 237] on div "feeling" at bounding box center [29, 233] width 231 height 28
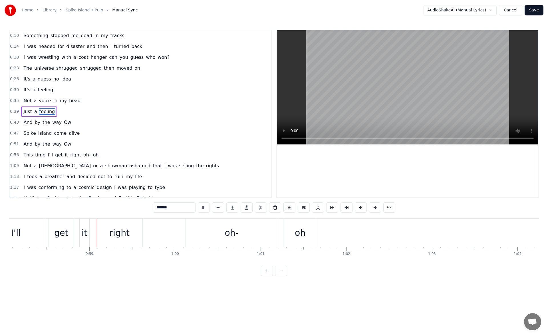
scroll to position [0, 4974]
click at [35, 234] on div "I'll" at bounding box center [16, 233] width 58 height 28
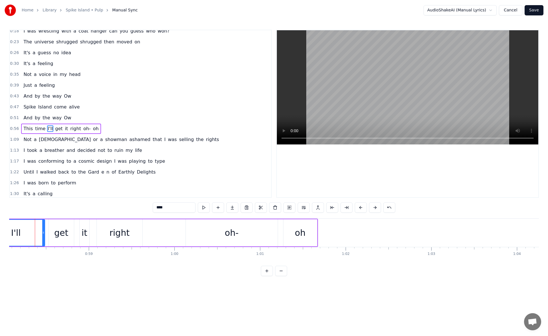
scroll to position [41, 0]
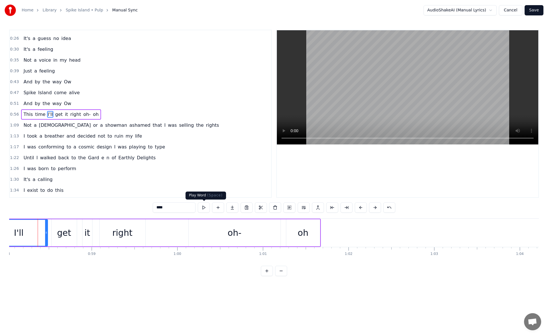
click at [202, 209] on button at bounding box center [204, 207] width 12 height 10
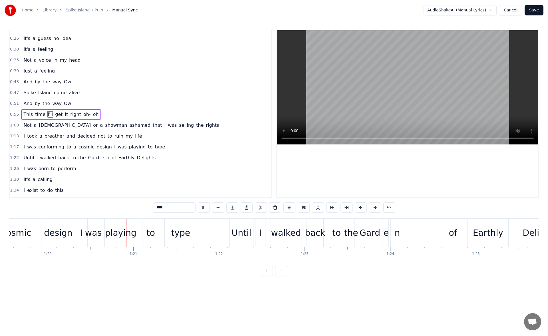
scroll to position [0, 6841]
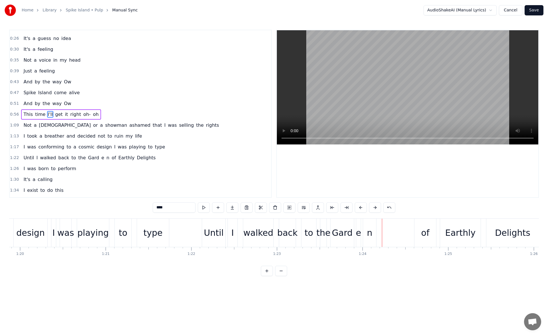
click at [341, 228] on div "Gard" at bounding box center [342, 232] width 21 height 13
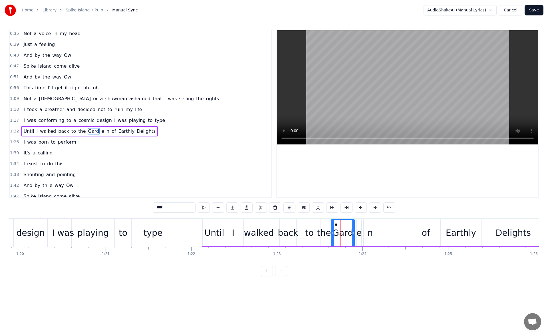
scroll to position [85, 0]
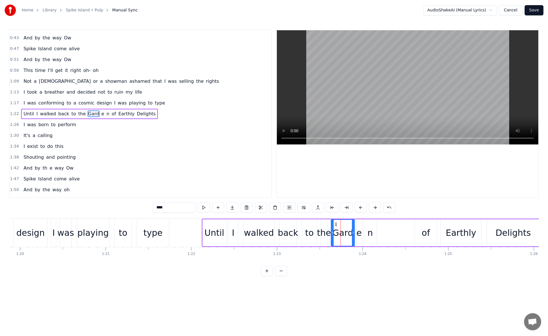
click at [368, 230] on div "n" at bounding box center [370, 232] width 5 height 13
type input "*"
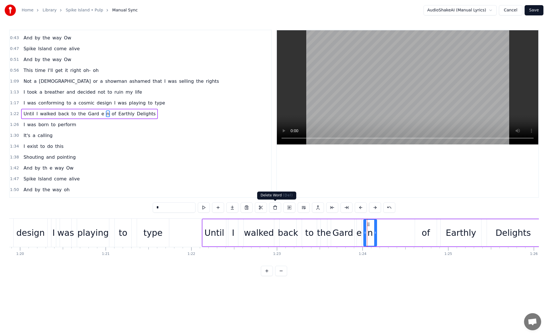
click at [275, 208] on button at bounding box center [275, 207] width 12 height 10
click at [358, 230] on div "е" at bounding box center [359, 232] width 5 height 13
click at [276, 207] on button at bounding box center [275, 207] width 12 height 10
click at [345, 226] on div "Gard" at bounding box center [343, 232] width 21 height 13
drag, startPoint x: 353, startPoint y: 234, endPoint x: 375, endPoint y: 234, distance: 21.4
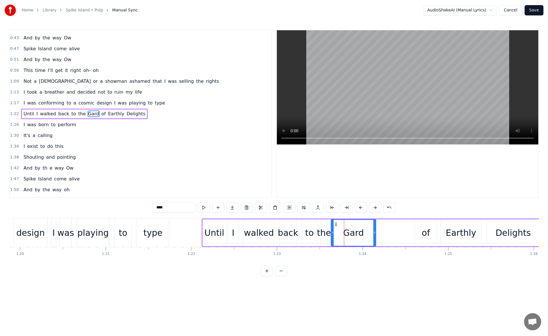
click at [375, 234] on icon at bounding box center [374, 232] width 2 height 5
click at [174, 208] on input "****" at bounding box center [174, 207] width 43 height 10
click at [203, 209] on button at bounding box center [204, 207] width 12 height 10
drag, startPoint x: 374, startPoint y: 234, endPoint x: 379, endPoint y: 234, distance: 4.9
click at [376, 234] on icon at bounding box center [375, 232] width 2 height 5
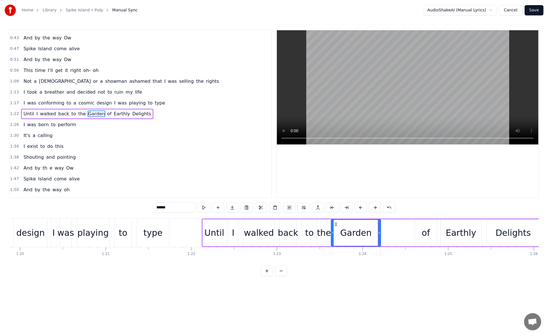
click at [155, 229] on div "type" at bounding box center [153, 232] width 19 height 13
type input "****"
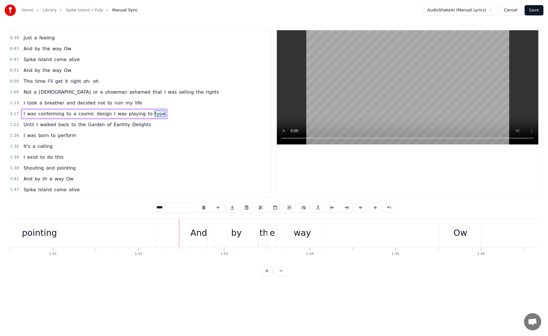
scroll to position [0, 8706]
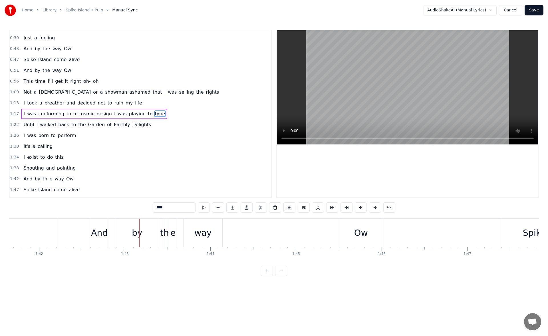
click at [145, 232] on div "by" at bounding box center [137, 233] width 44 height 28
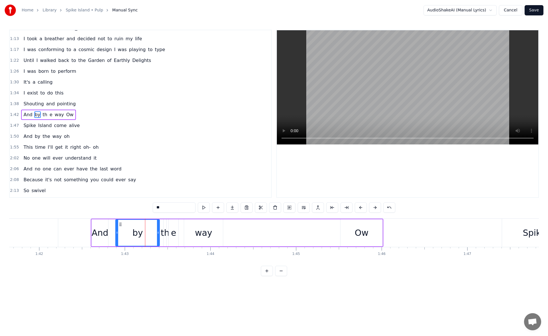
scroll to position [139, 0]
click at [165, 233] on div "th" at bounding box center [165, 232] width 9 height 13
click at [171, 232] on div "е" at bounding box center [173, 232] width 5 height 13
type input "*"
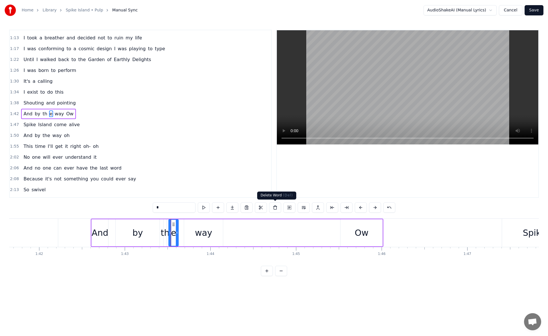
click at [274, 205] on button at bounding box center [275, 207] width 12 height 10
click at [166, 234] on div "th" at bounding box center [165, 232] width 9 height 13
drag, startPoint x: 164, startPoint y: 234, endPoint x: 178, endPoint y: 235, distance: 14.6
click at [178, 235] on div at bounding box center [179, 233] width 2 height 26
click at [168, 208] on input "**" at bounding box center [174, 207] width 43 height 10
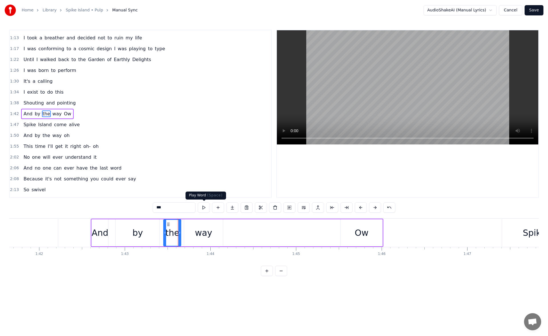
type input "***"
click at [202, 207] on button at bounding box center [204, 207] width 12 height 10
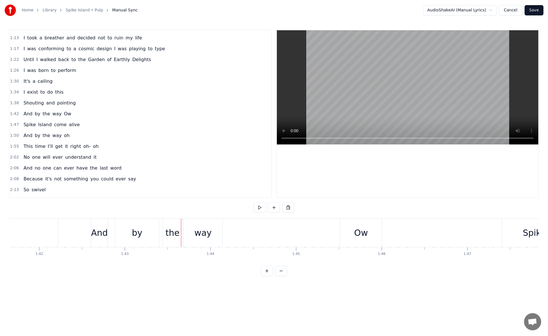
click at [101, 228] on div "And" at bounding box center [99, 232] width 17 height 13
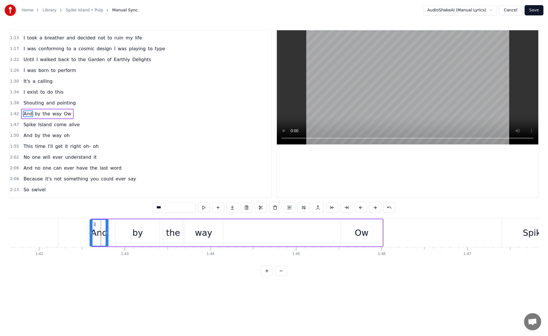
click at [90, 232] on icon at bounding box center [91, 232] width 2 height 5
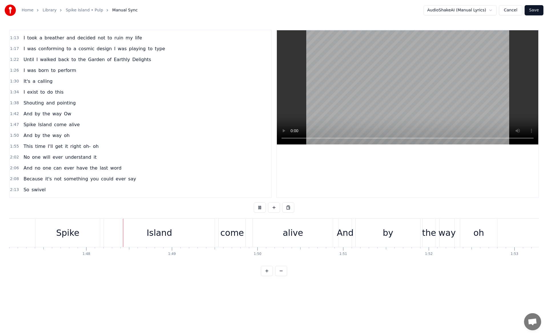
scroll to position [0, 9197]
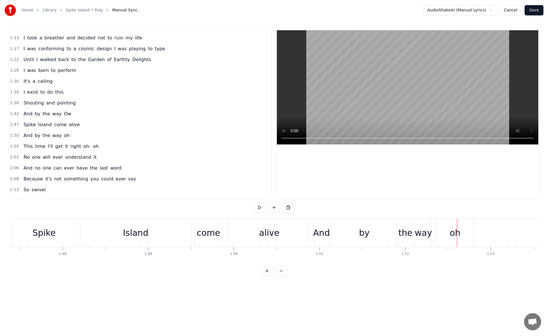
click at [281, 226] on div "alive" at bounding box center [269, 233] width 80 height 28
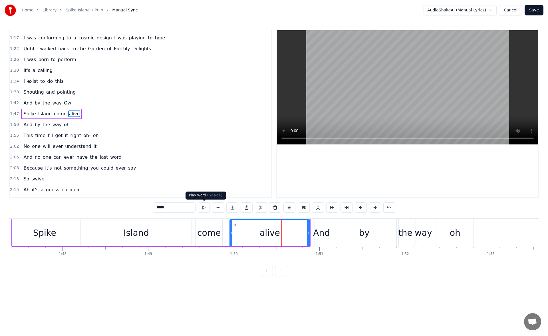
click at [204, 206] on button at bounding box center [204, 207] width 12 height 10
click at [307, 234] on icon at bounding box center [308, 232] width 2 height 5
click at [317, 232] on div "And" at bounding box center [321, 232] width 17 height 13
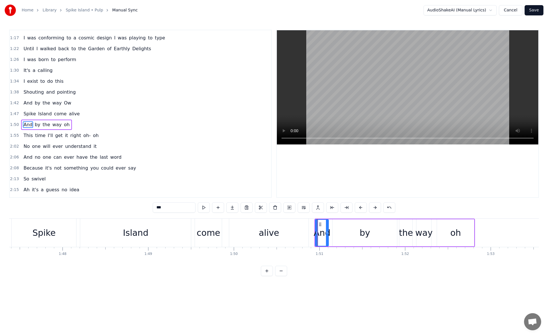
scroll to position [160, 0]
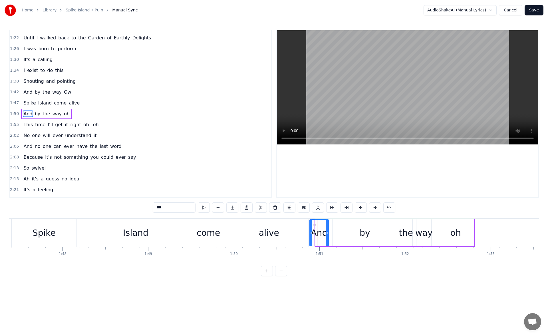
drag, startPoint x: 316, startPoint y: 233, endPoint x: 310, endPoint y: 233, distance: 5.7
click at [310, 233] on icon at bounding box center [311, 232] width 2 height 5
click at [207, 208] on button at bounding box center [204, 207] width 12 height 10
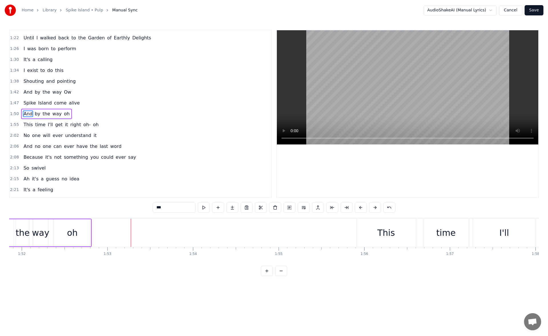
scroll to position [0, 9546]
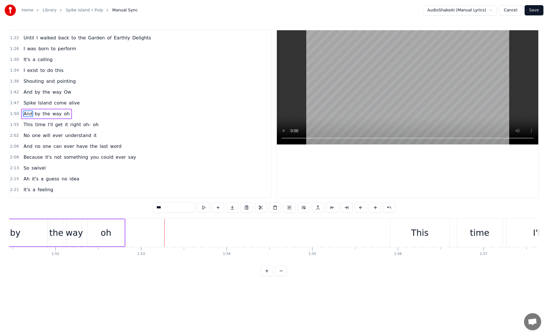
click at [109, 231] on div "oh" at bounding box center [106, 232] width 11 height 13
drag, startPoint x: 91, startPoint y: 223, endPoint x: 232, endPoint y: 227, distance: 141.1
click at [232, 227] on div "oh" at bounding box center [247, 233] width 37 height 26
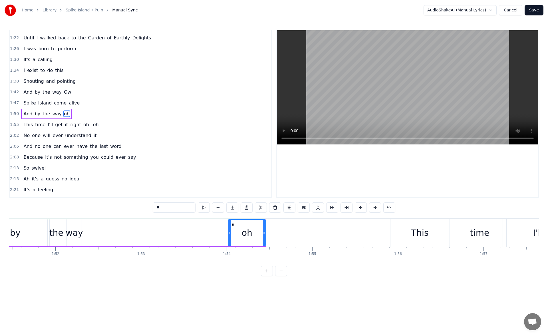
click at [77, 229] on div "way" at bounding box center [74, 232] width 17 height 13
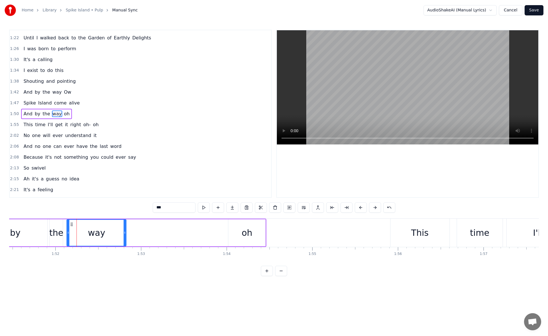
drag, startPoint x: 80, startPoint y: 232, endPoint x: 125, endPoint y: 234, distance: 45.1
click at [125, 234] on icon at bounding box center [125, 232] width 2 height 5
click at [207, 209] on button at bounding box center [204, 207] width 12 height 10
drag, startPoint x: 126, startPoint y: 233, endPoint x: 134, endPoint y: 233, distance: 8.3
click at [132, 233] on icon at bounding box center [131, 232] width 2 height 5
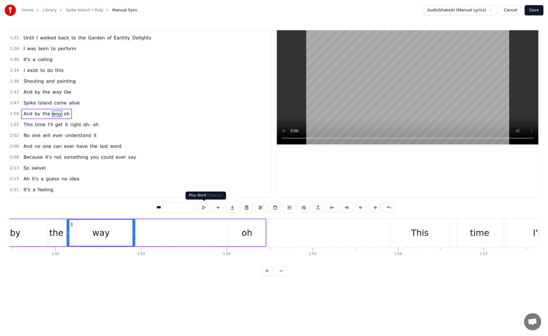
click at [202, 205] on button at bounding box center [204, 207] width 12 height 10
click at [256, 230] on div "oh" at bounding box center [246, 232] width 37 height 27
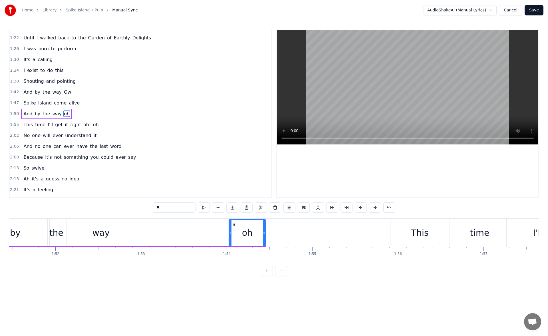
click at [230, 233] on circle at bounding box center [230, 233] width 0 height 0
click at [31, 229] on div "by" at bounding box center [15, 232] width 65 height 27
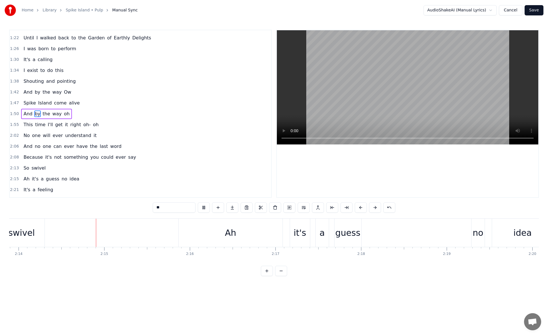
scroll to position [0, 11468]
click at [346, 229] on div "guess" at bounding box center [347, 232] width 25 height 13
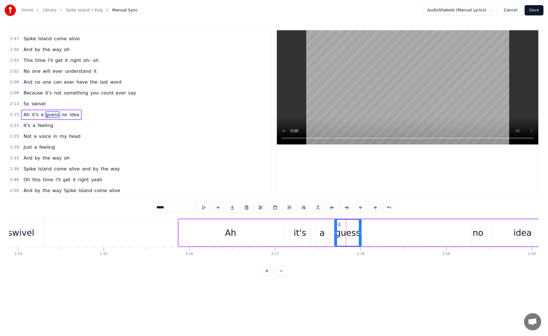
scroll to position [226, 0]
drag, startPoint x: 359, startPoint y: 232, endPoint x: 370, endPoint y: 232, distance: 10.6
click at [368, 232] on icon at bounding box center [366, 232] width 2 height 5
click at [42, 229] on div "swivel" at bounding box center [21, 233] width 46 height 28
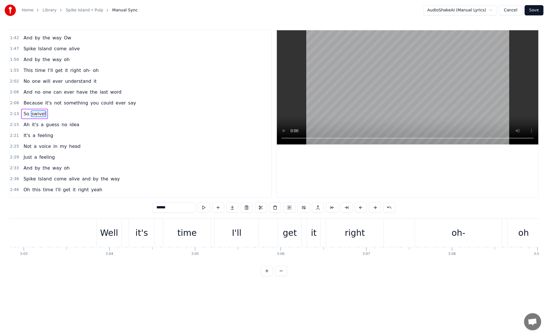
scroll to position [0, 15625]
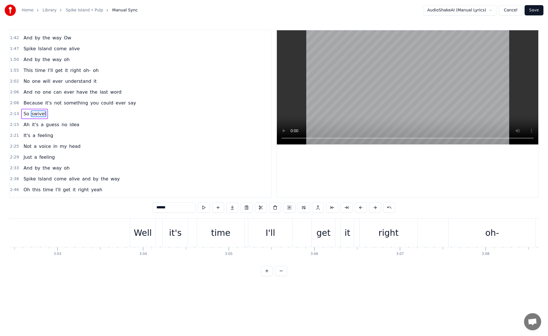
click at [132, 231] on div "Well" at bounding box center [142, 233] width 25 height 28
type input "****"
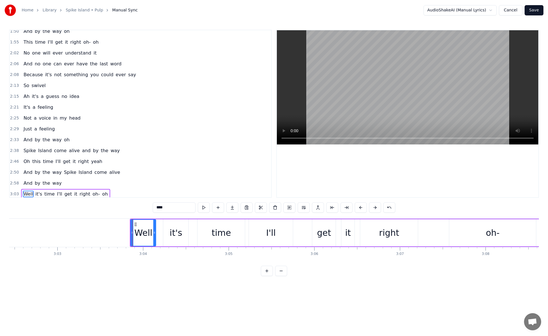
scroll to position [278, 0]
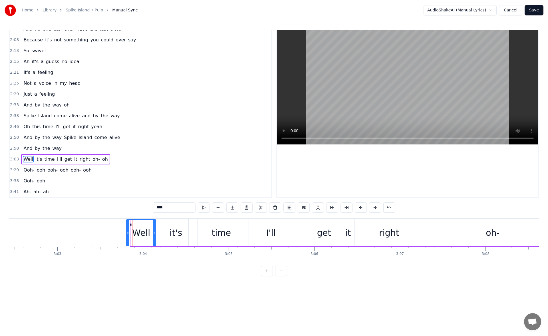
drag, startPoint x: 131, startPoint y: 233, endPoint x: 127, endPoint y: 232, distance: 4.4
click at [127, 232] on icon at bounding box center [128, 232] width 2 height 5
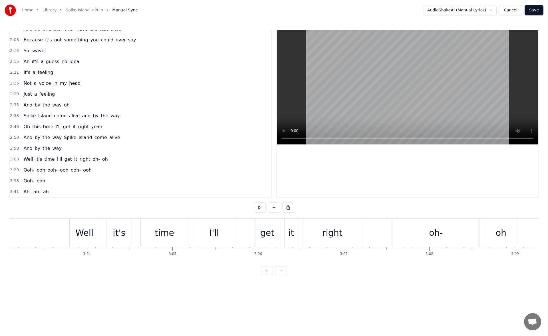
scroll to position [0, 15558]
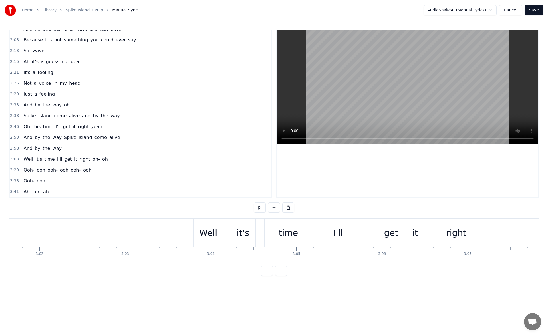
click at [214, 234] on div "Ooh-" at bounding box center [206, 232] width 21 height 13
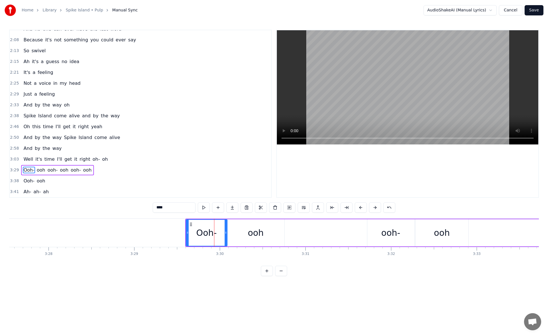
click at [386, 233] on div "ooh-" at bounding box center [390, 232] width 19 height 13
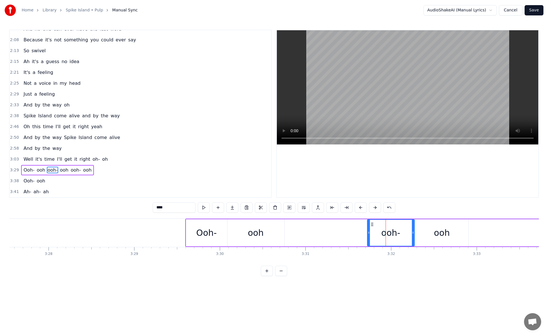
drag, startPoint x: 158, startPoint y: 207, endPoint x: 147, endPoint y: 210, distance: 11.2
click at [147, 210] on div "0:10 Something stopped me dead in my tracks 0:14 I was headed for disaster and …" at bounding box center [274, 153] width 530 height 246
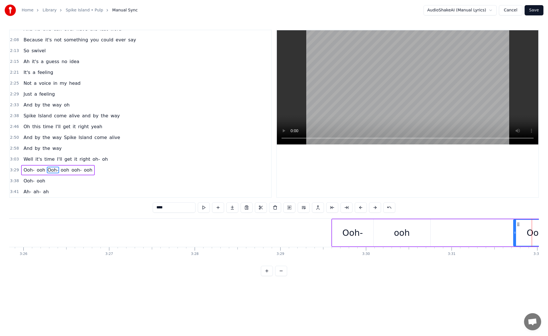
scroll to position [0, 18080]
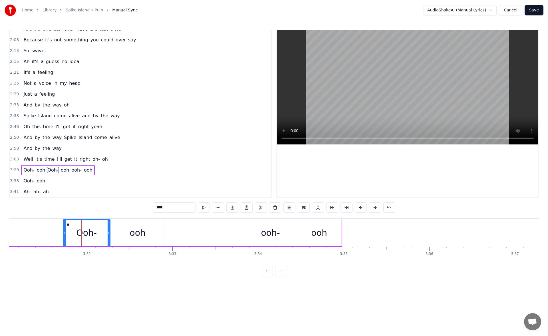
click at [264, 236] on div "ooh-" at bounding box center [270, 232] width 19 height 13
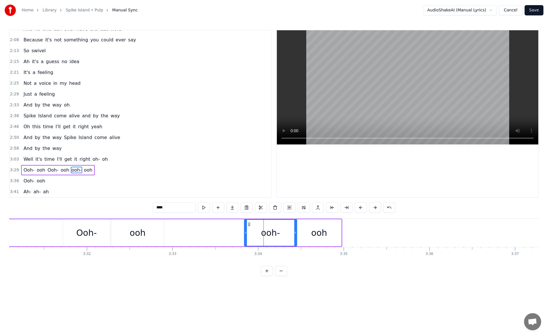
click at [156, 208] on input "****" at bounding box center [174, 207] width 43 height 10
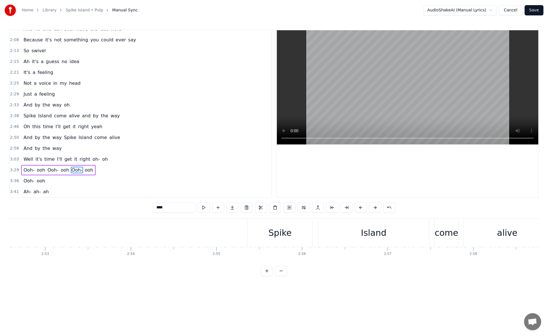
scroll to position [0, 14758]
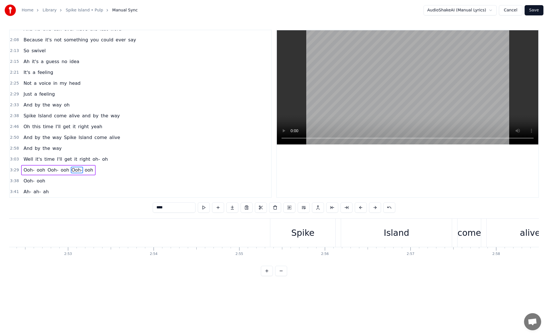
type input "****"
click at [71, 230] on div "And by the way Spike Island come alive" at bounding box center [220, 233] width 710 height 28
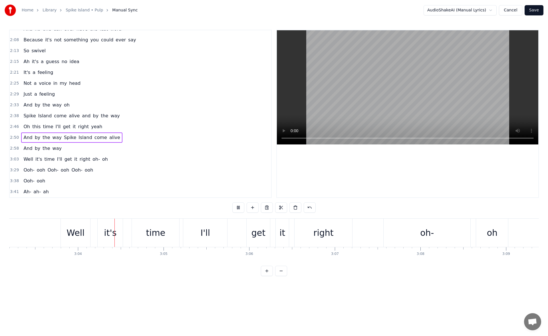
scroll to position [0, 15718]
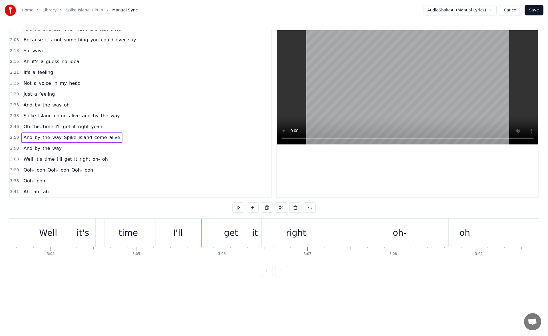
click at [535, 9] on button "Save" at bounding box center [534, 10] width 19 height 10
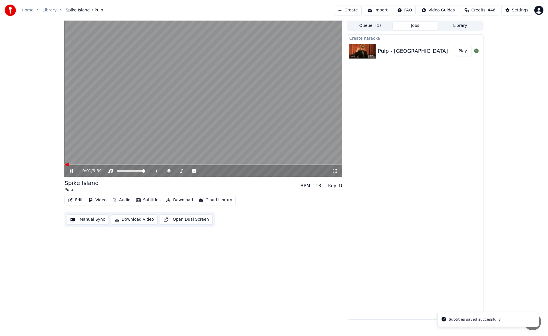
click at [337, 170] on icon at bounding box center [335, 171] width 4 height 4
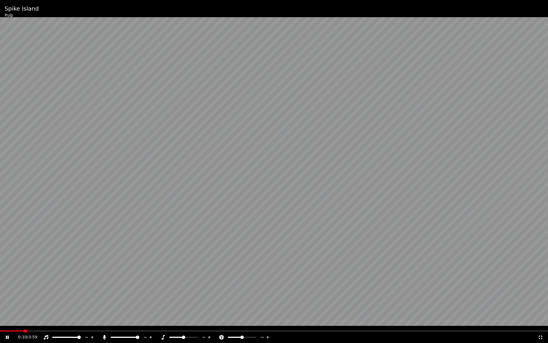
click at [4, 331] on div "0:10 / 3:59" at bounding box center [274, 336] width 548 height 11
click at [3, 330] on span at bounding box center [13, 330] width 26 height 1
click at [191, 330] on span at bounding box center [96, 330] width 192 height 1
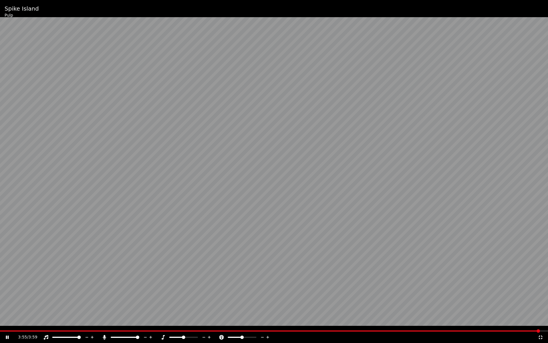
click at [543, 336] on icon at bounding box center [541, 337] width 6 height 5
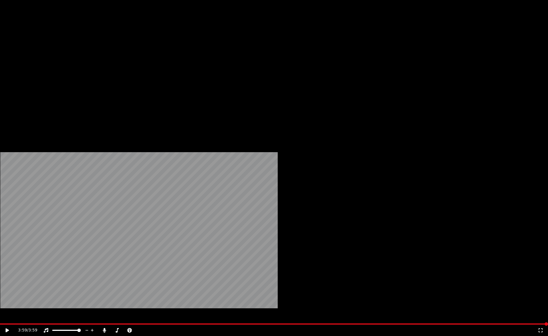
click at [180, 48] on button "Download" at bounding box center [179, 44] width 31 height 8
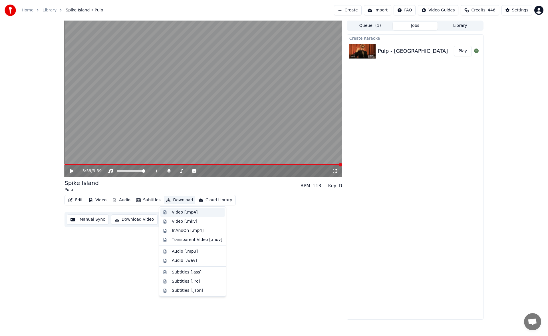
click at [184, 214] on div "Video [.mp4]" at bounding box center [185, 213] width 26 height 6
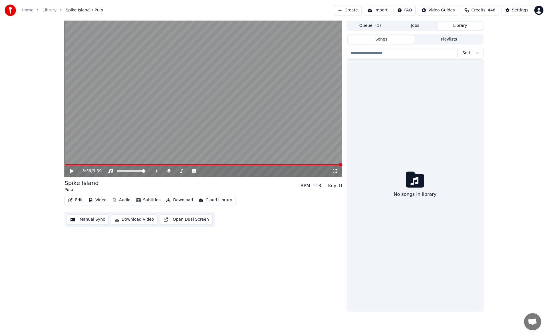
click at [453, 24] on button "Library" at bounding box center [460, 26] width 45 height 8
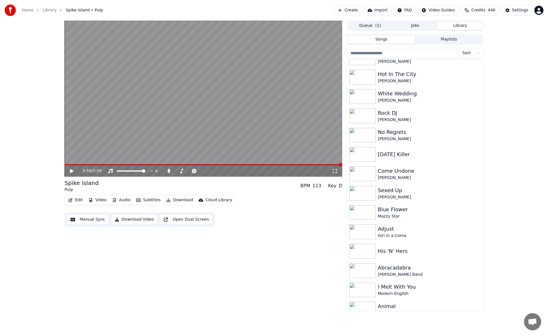
scroll to position [45, 0]
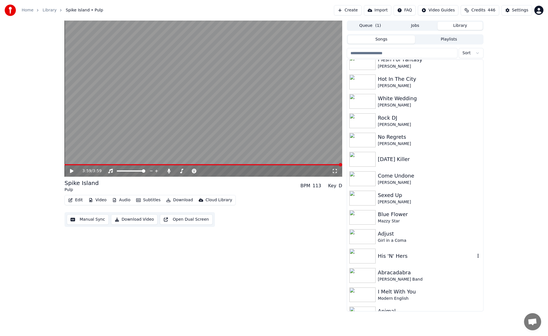
click at [387, 257] on div "His 'N' Hers" at bounding box center [426, 256] width 97 height 8
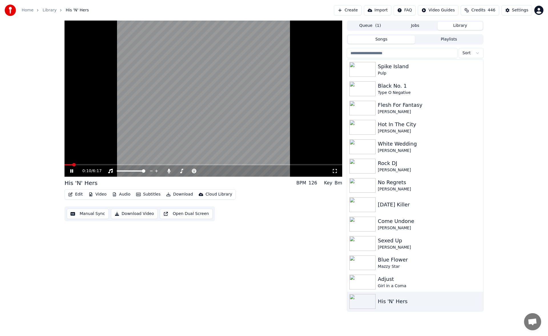
click at [91, 165] on span at bounding box center [204, 164] width 278 height 1
click at [108, 165] on span at bounding box center [204, 164] width 278 height 1
click at [72, 171] on icon at bounding box center [75, 171] width 13 height 5
click at [95, 214] on button "Manual Sync" at bounding box center [88, 214] width 42 height 10
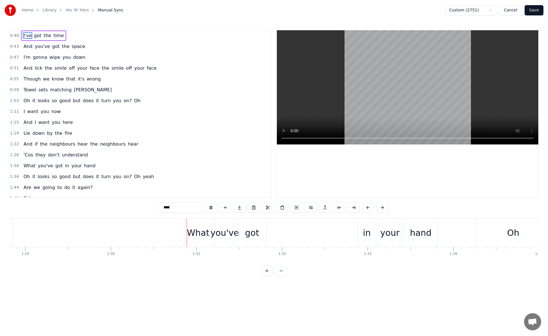
scroll to position [0, 7705]
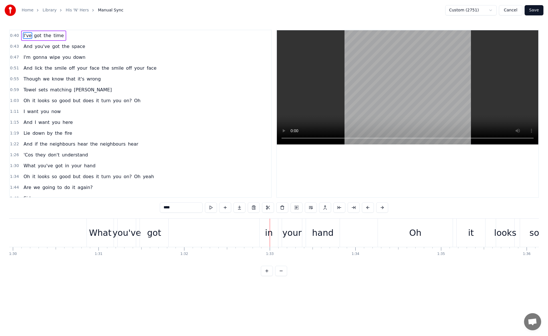
click at [268, 226] on div "in" at bounding box center [269, 232] width 8 height 13
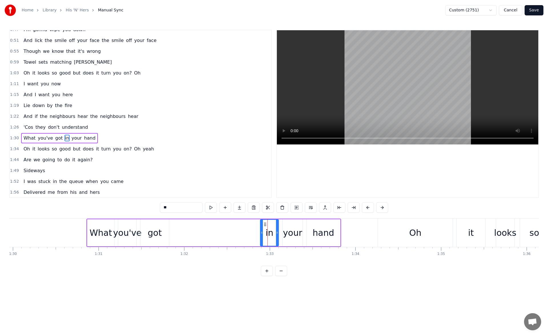
scroll to position [52, 0]
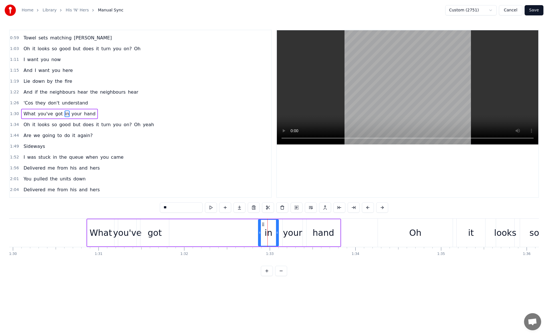
drag, startPoint x: 262, startPoint y: 234, endPoint x: 258, endPoint y: 234, distance: 4.3
click at [259, 234] on icon at bounding box center [260, 232] width 2 height 5
click at [202, 209] on button at bounding box center [204, 207] width 12 height 10
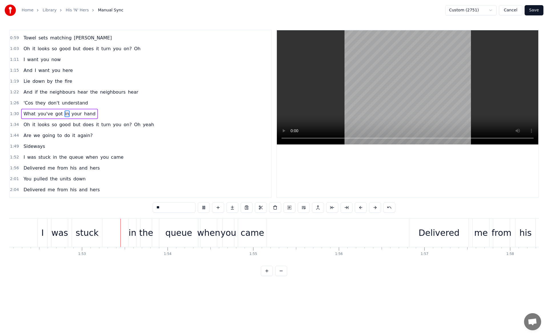
scroll to position [0, 9625]
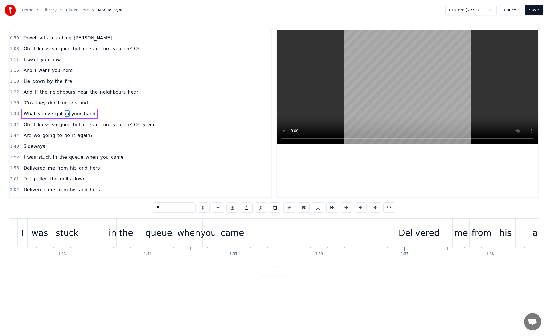
click at [232, 230] on div "came" at bounding box center [233, 232] width 24 height 13
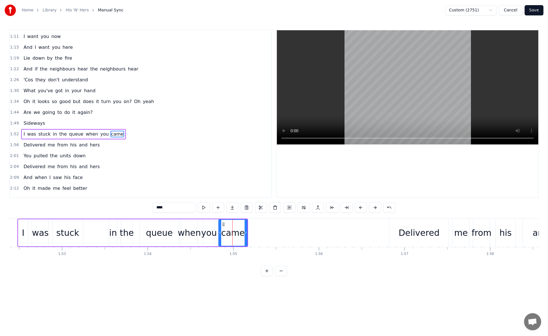
scroll to position [67, 0]
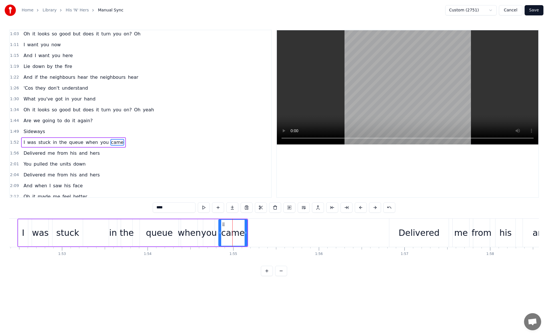
click at [40, 133] on span "Sideways" at bounding box center [34, 131] width 23 height 7
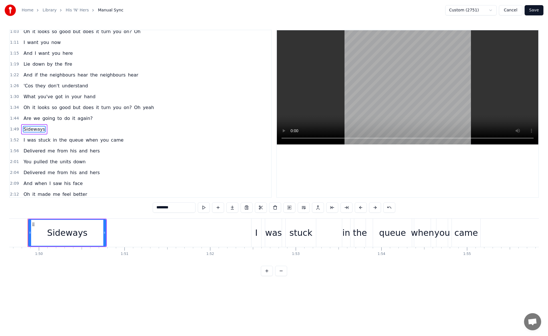
scroll to position [0, 9382]
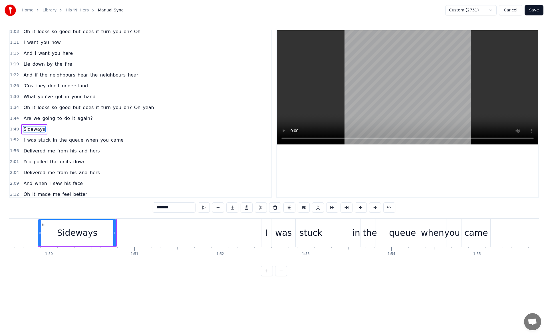
click at [77, 120] on span "again?" at bounding box center [85, 118] width 16 height 7
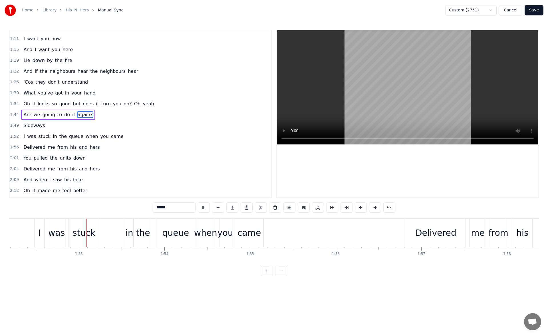
scroll to position [0, 9609]
click at [35, 113] on span "we" at bounding box center [37, 114] width 8 height 7
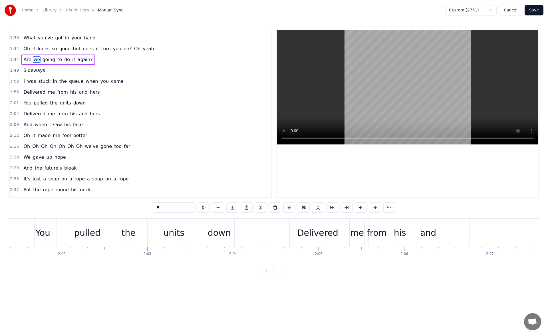
scroll to position [131, 0]
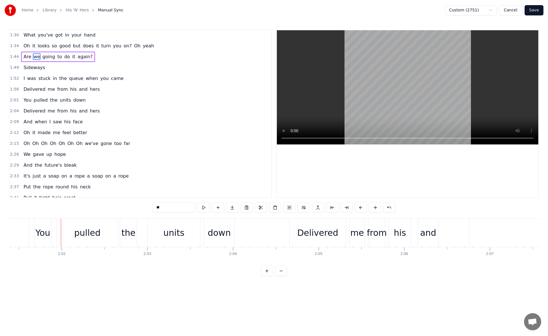
click at [39, 69] on span "Sideways" at bounding box center [34, 67] width 23 height 7
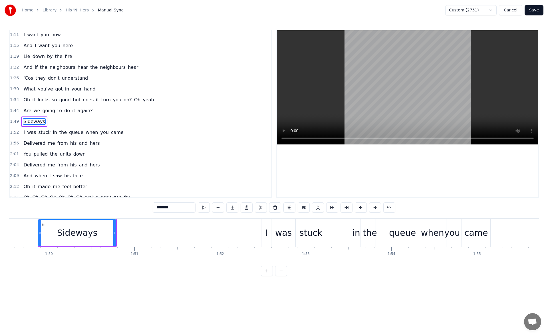
scroll to position [86, 0]
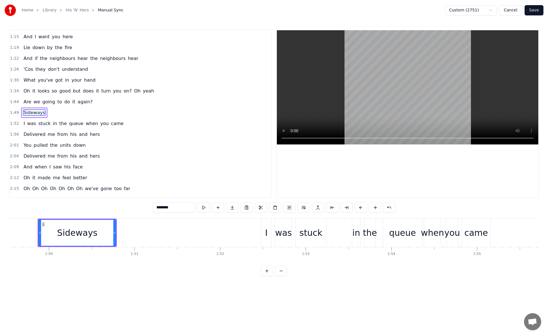
click at [23, 123] on span "I" at bounding box center [24, 123] width 3 height 7
type input "*"
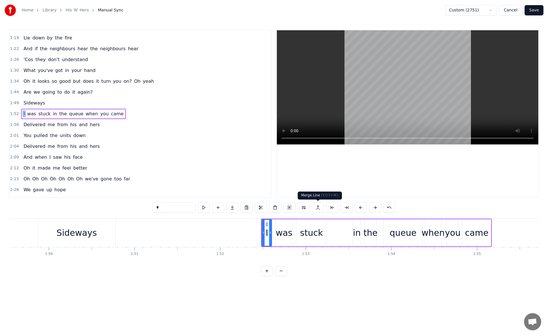
click at [317, 208] on button at bounding box center [318, 207] width 12 height 10
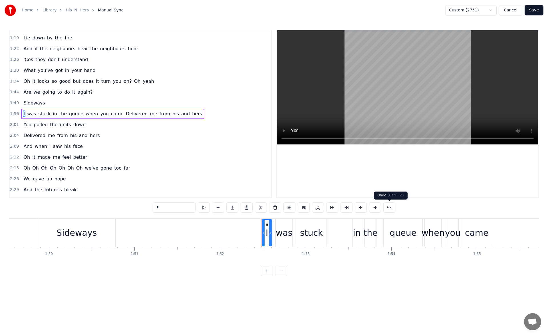
click at [389, 210] on button at bounding box center [389, 207] width 12 height 10
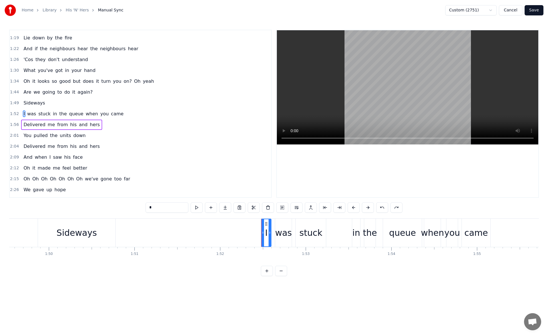
click at [41, 103] on div "Sideways" at bounding box center [34, 103] width 26 height 10
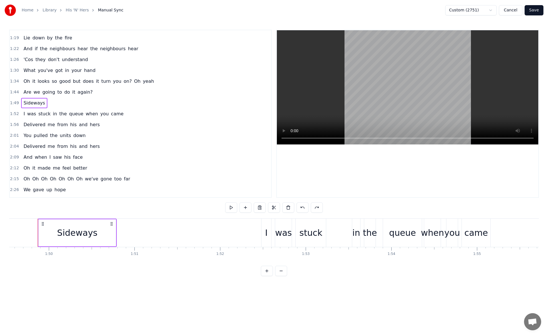
click at [51, 103] on div "1:49 Sideways" at bounding box center [141, 103] width 262 height 11
click at [27, 103] on span "Sideways" at bounding box center [34, 103] width 23 height 7
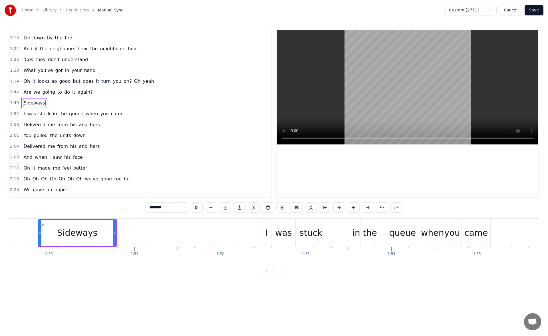
scroll to position [85, 0]
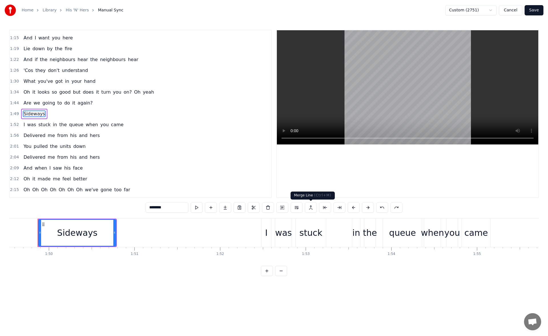
click at [309, 207] on button at bounding box center [311, 207] width 12 height 10
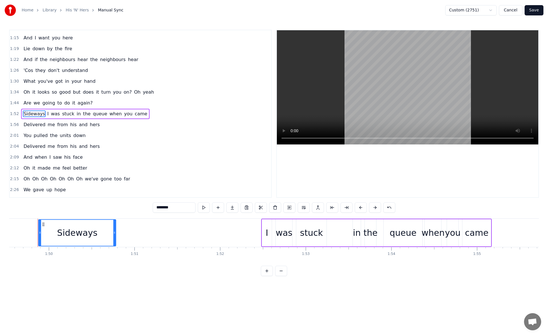
click at [78, 104] on span "again?" at bounding box center [85, 103] width 16 height 7
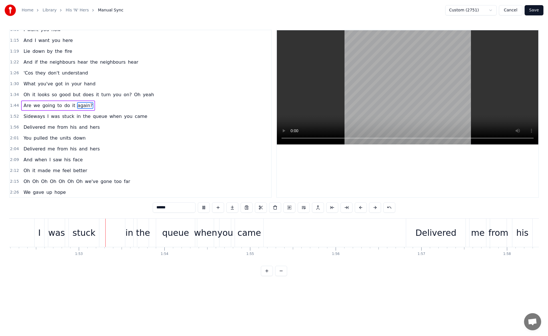
scroll to position [0, 9609]
click at [29, 82] on span "What" at bounding box center [29, 84] width 13 height 7
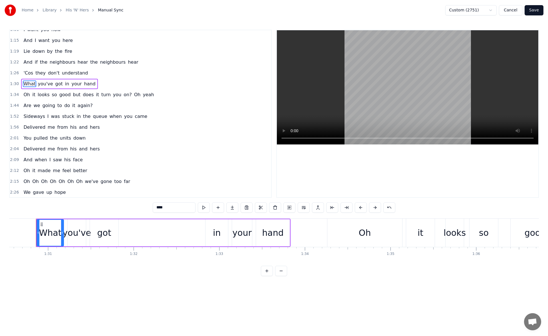
scroll to position [0, 7753]
click at [29, 73] on span "'Cos" at bounding box center [28, 73] width 11 height 7
type input "****"
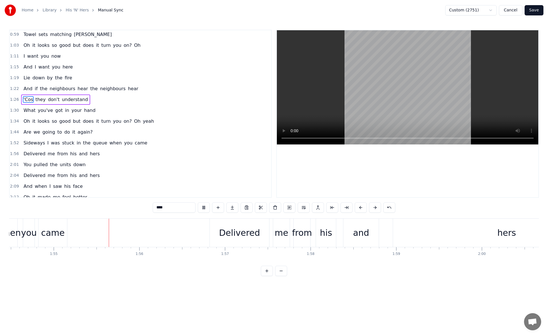
scroll to position [0, 9814]
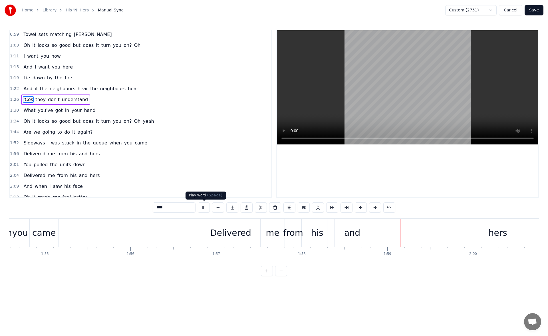
click at [204, 208] on button at bounding box center [204, 207] width 12 height 10
click at [387, 206] on button at bounding box center [389, 207] width 12 height 10
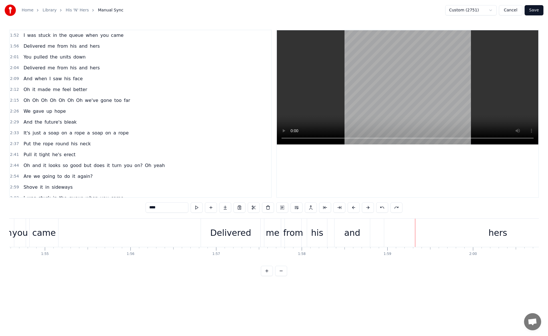
scroll to position [198, 0]
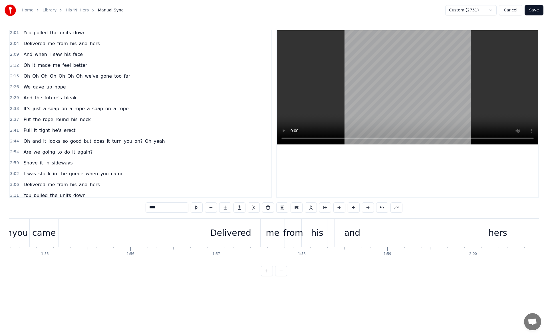
click at [535, 10] on button "Save" at bounding box center [534, 10] width 19 height 10
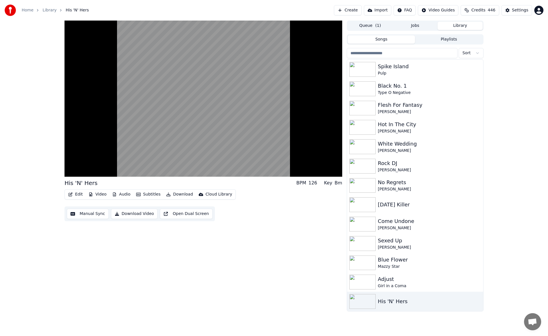
click at [79, 194] on button "Edit" at bounding box center [75, 194] width 19 height 8
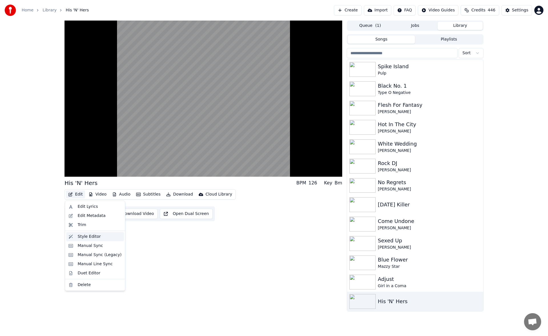
click at [89, 237] on div "Style Editor" at bounding box center [89, 237] width 23 height 6
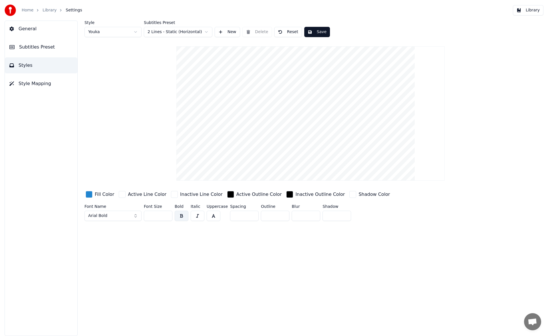
click at [48, 11] on link "Library" at bounding box center [50, 10] width 14 height 6
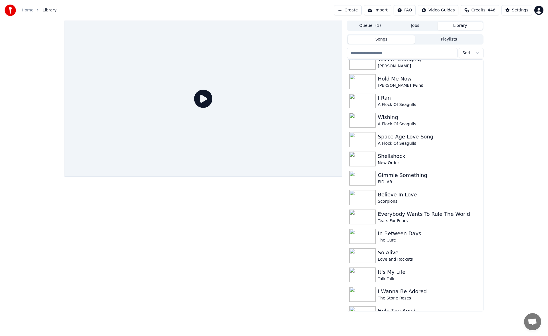
scroll to position [315, 0]
